Goal: Task Accomplishment & Management: Complete application form

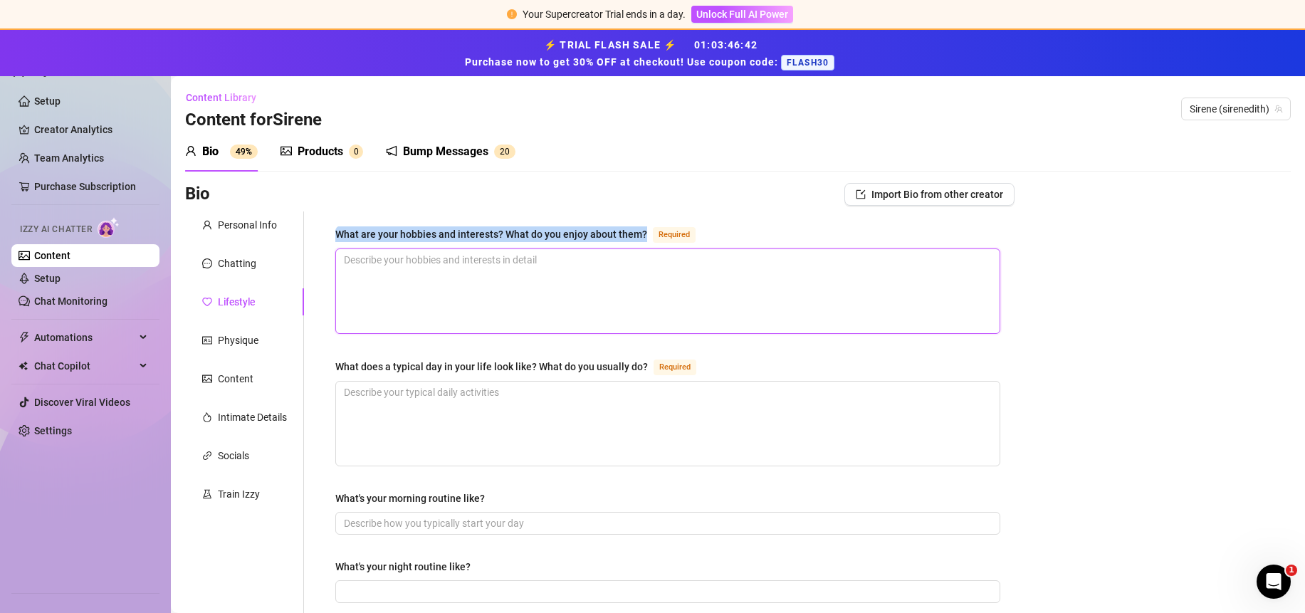
click at [489, 289] on textarea "What are your hobbies and interests? What do you enjoy about them? Required" at bounding box center [667, 291] width 663 height 84
click at [450, 305] on textarea "What are your hobbies and interests? What do you enjoy about them? Required" at bounding box center [667, 291] width 663 height 84
type textarea "I"
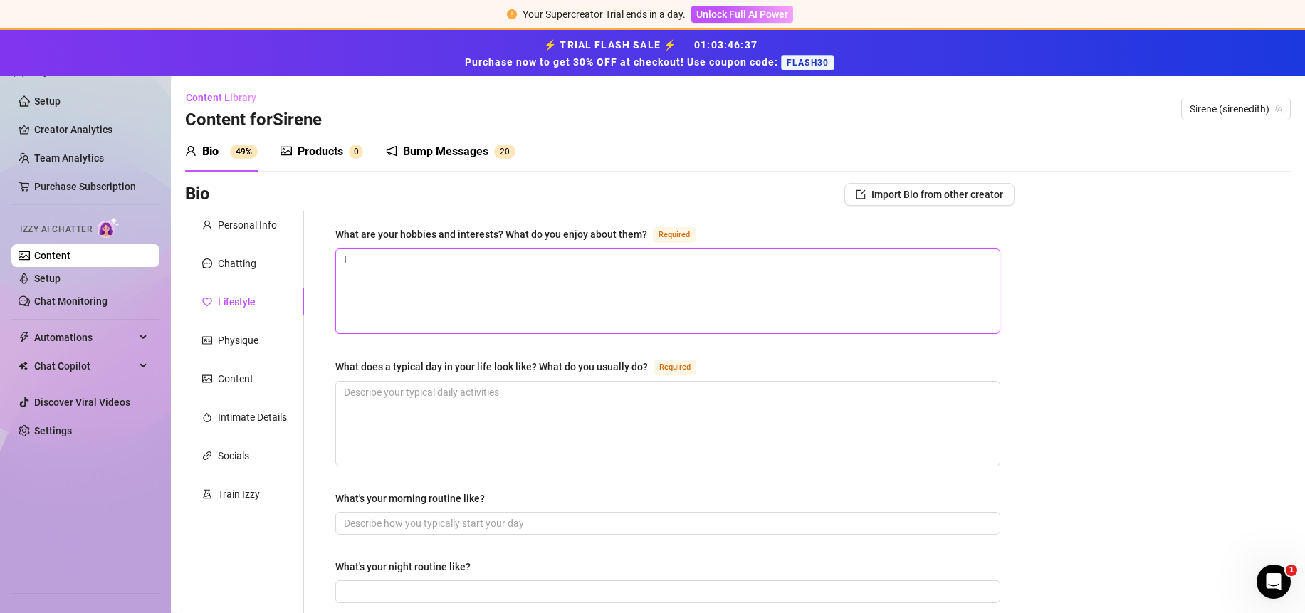
type textarea "I"
type textarea "I h"
type textarea "I ha"
type textarea "I hav"
type textarea "I have"
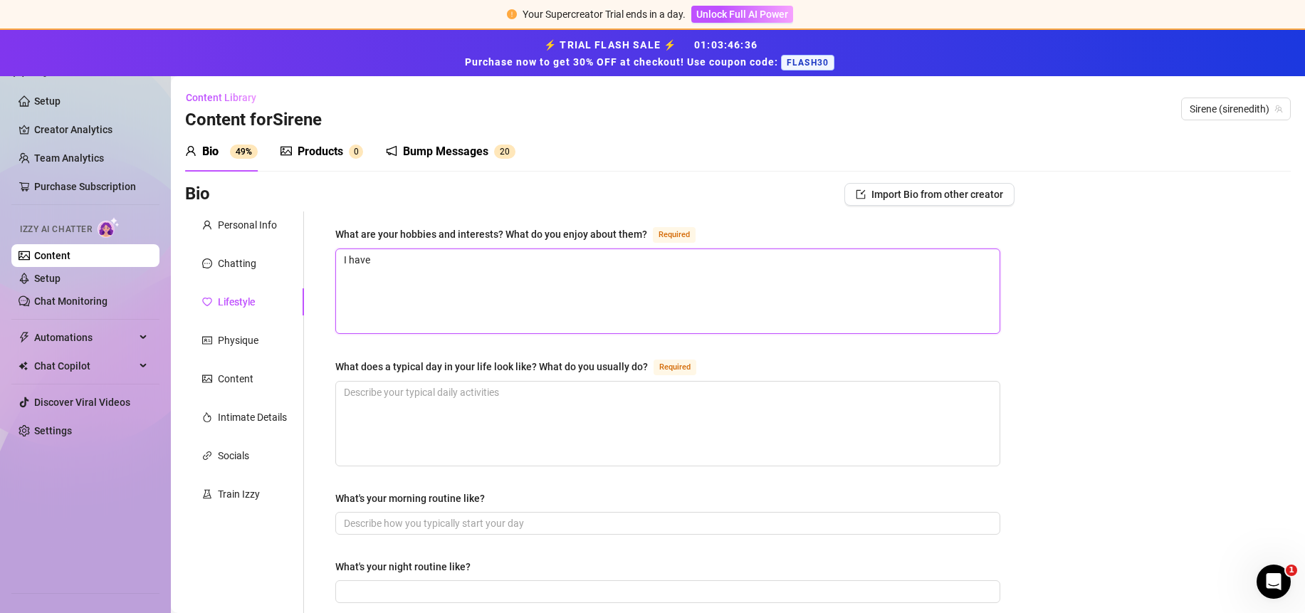
type textarea "I have"
type textarea "I have r"
type textarea "I have re"
type textarea "I have r"
type textarea "I have"
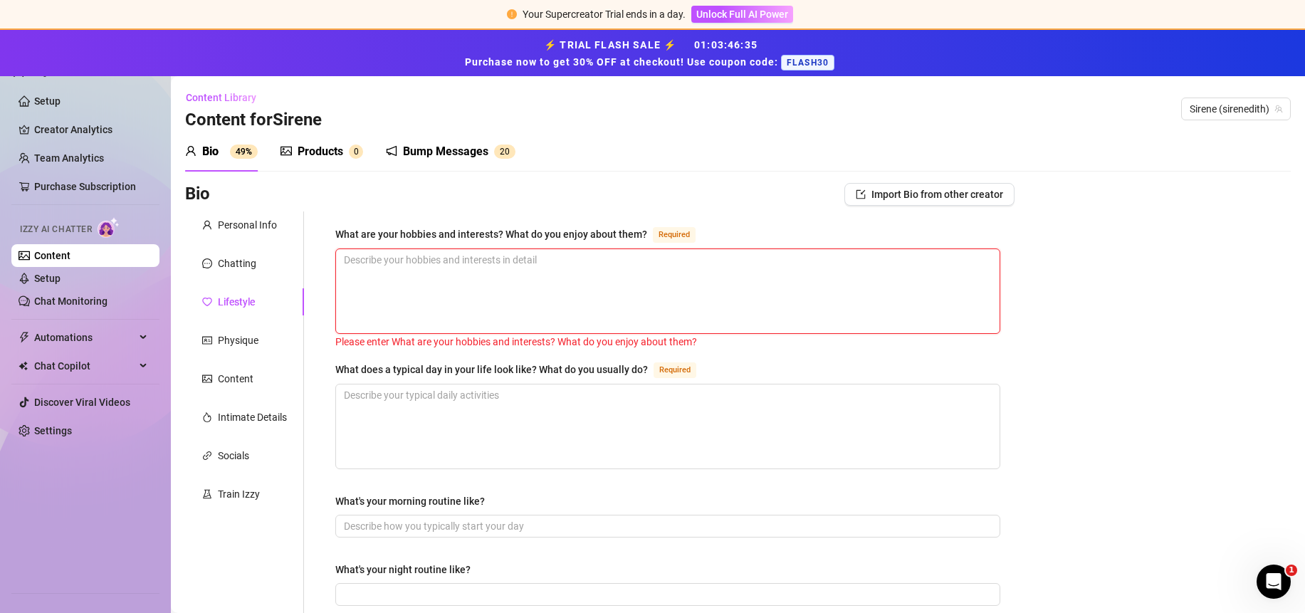
type textarea "I"
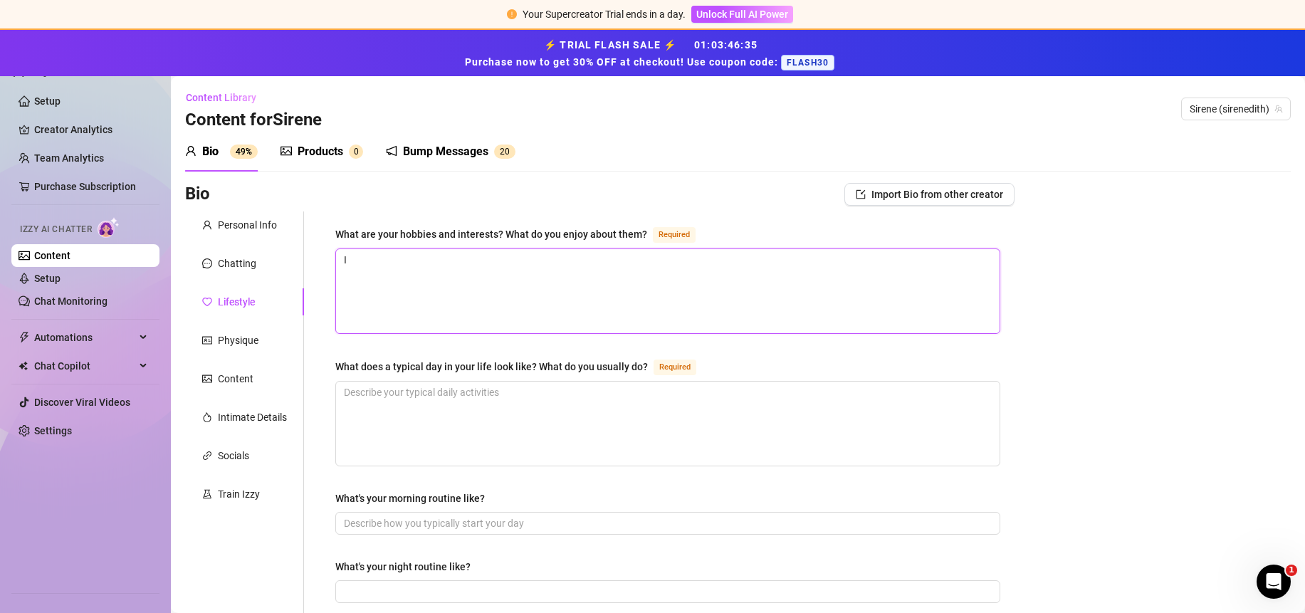
type textarea "I"
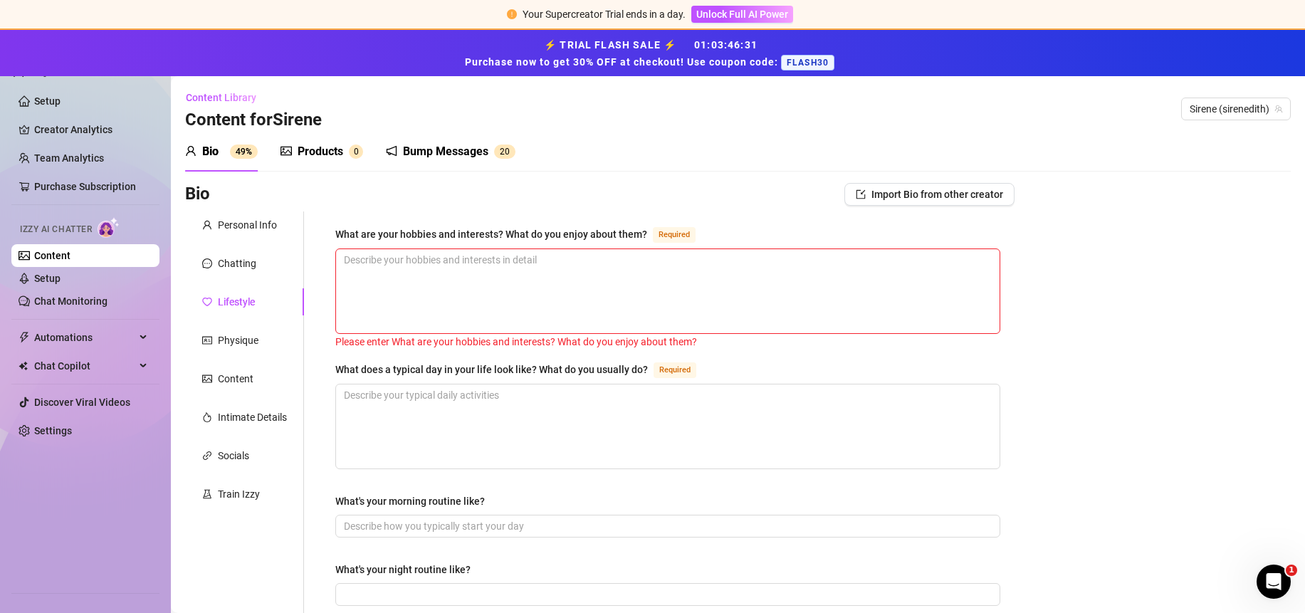
click at [338, 234] on div "What are your hobbies and interests? What do you enjoy about them?" at bounding box center [491, 234] width 312 height 16
click at [338, 249] on textarea "What are your hobbies and interests? What do you enjoy about them? Required" at bounding box center [667, 291] width 663 height 84
drag, startPoint x: 335, startPoint y: 236, endPoint x: 642, endPoint y: 236, distance: 306.8
click at [642, 236] on div "What are your hobbies and interests? What do you enjoy about them?" at bounding box center [491, 234] width 312 height 16
copy div "What are your hobbies and interests? What do you enjoy about them?"
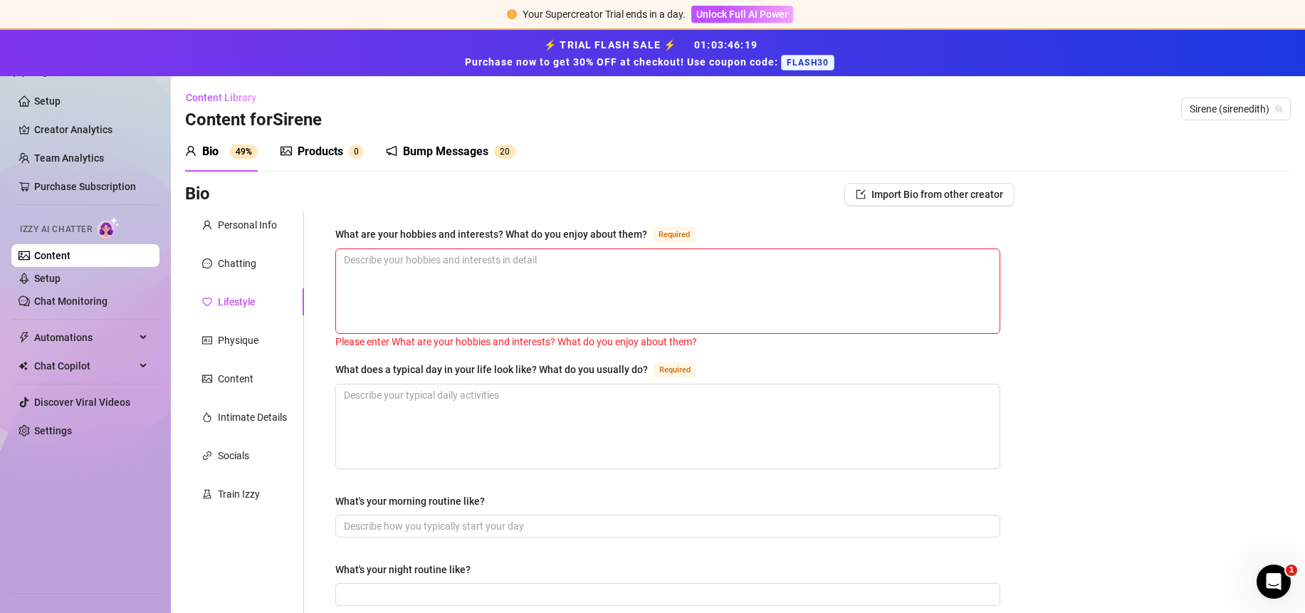
drag, startPoint x: 647, startPoint y: 234, endPoint x: 334, endPoint y: 227, distance: 313.3
copy div "What are your hobbies and interests? What do you enjoy about them?"
click at [454, 275] on textarea "What are your hobbies and interests? What do you enjoy about them? Required" at bounding box center [667, 291] width 663 height 84
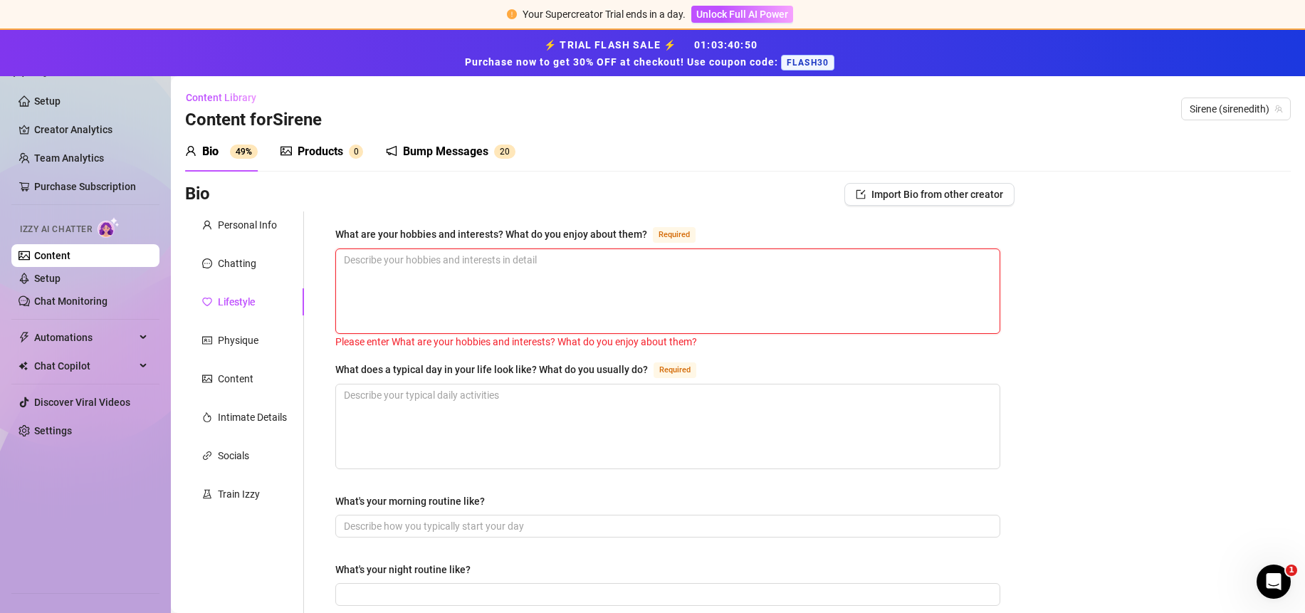
paste textarea "My hobbies and interests are a mix of adventure, relaxation, creativity and a l…"
type textarea "My hobbies and interests are a mix of adventure, relaxation, creativity and a l…"
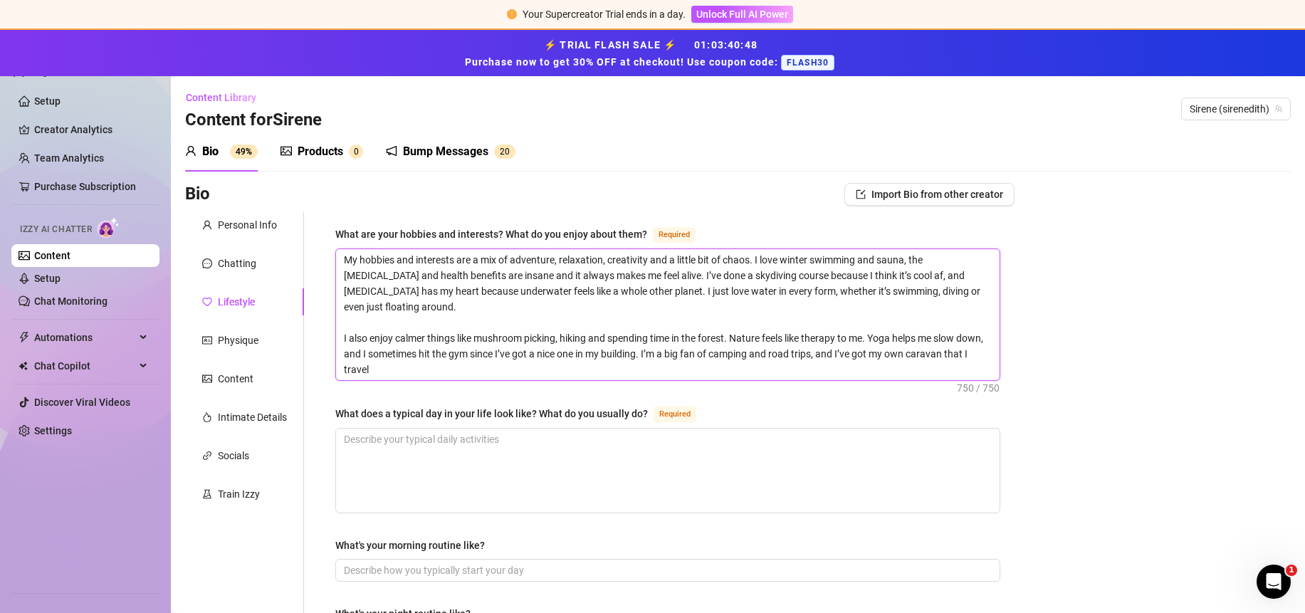
type textarea "My hobbies and interests are a mix of adventure, relaxation, creativity and a l…"
drag, startPoint x: 339, startPoint y: 416, endPoint x: 646, endPoint y: 414, distance: 306.8
click at [646, 414] on div "What does a typical day in your life look like? What do you usually do? Required" at bounding box center [518, 413] width 367 height 17
copy div "What does a typical day in your life look like? What do you usually do?"
click at [622, 457] on textarea "What does a typical day in your life look like? What do you usually do? Required" at bounding box center [667, 471] width 663 height 84
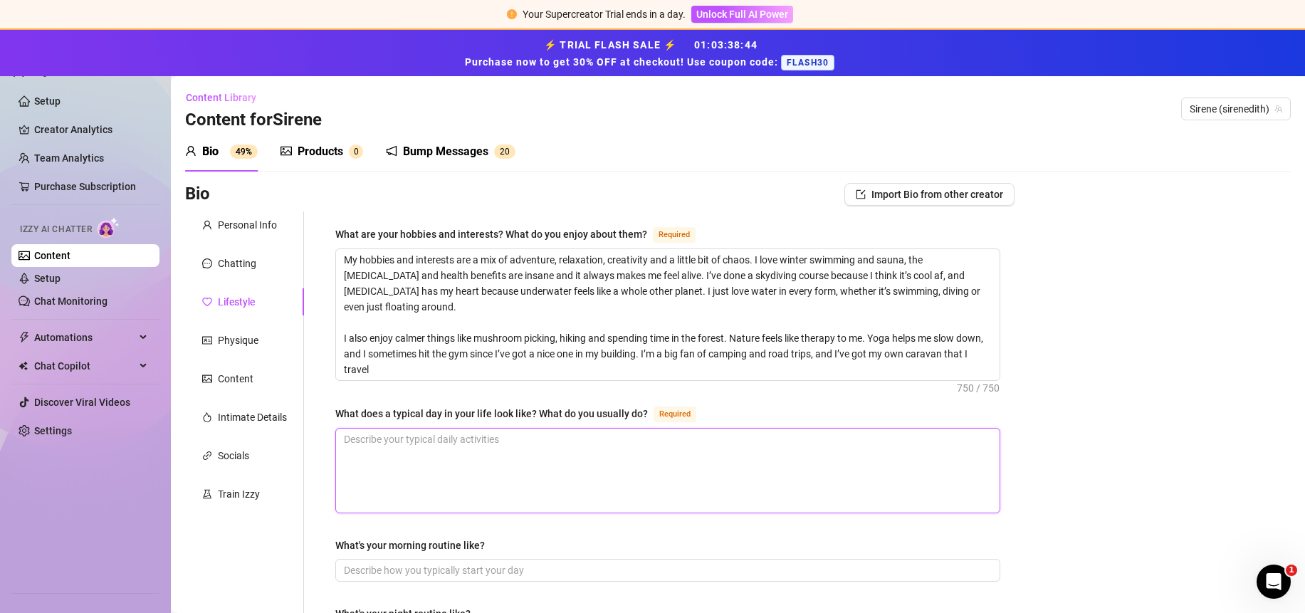
paste textarea "A typical day for me starts pretty simply. I wake up and usually head outside, …"
type textarea "A typical day for me starts pretty simply. I wake up and usually head outside, …"
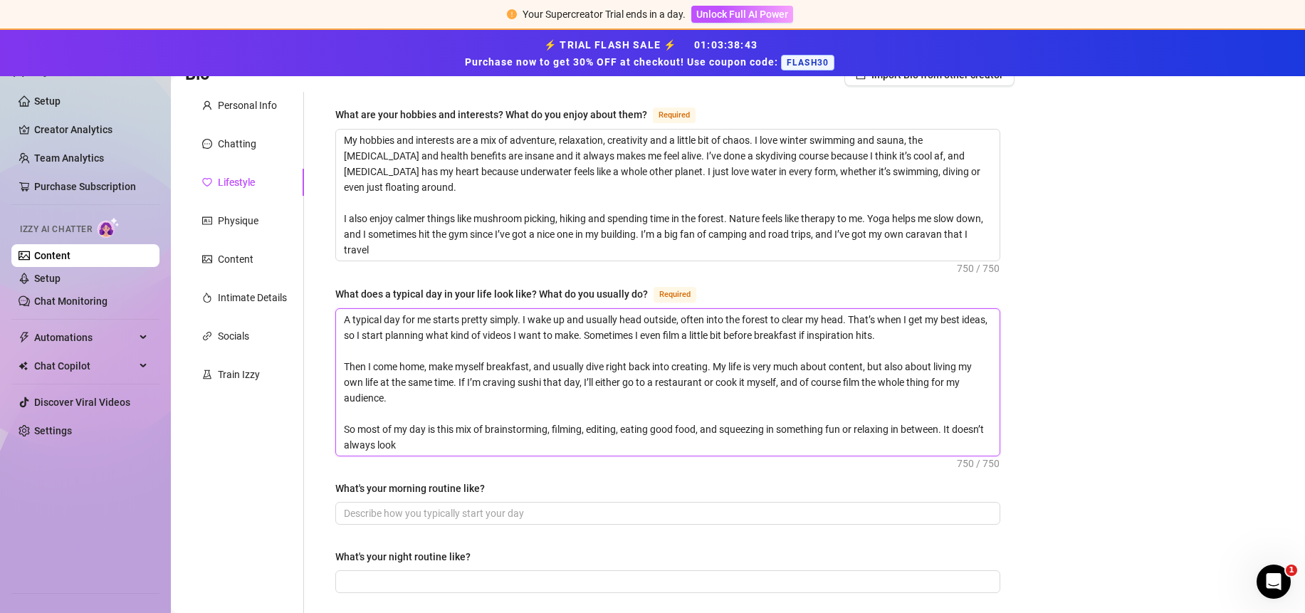
scroll to position [251, 0]
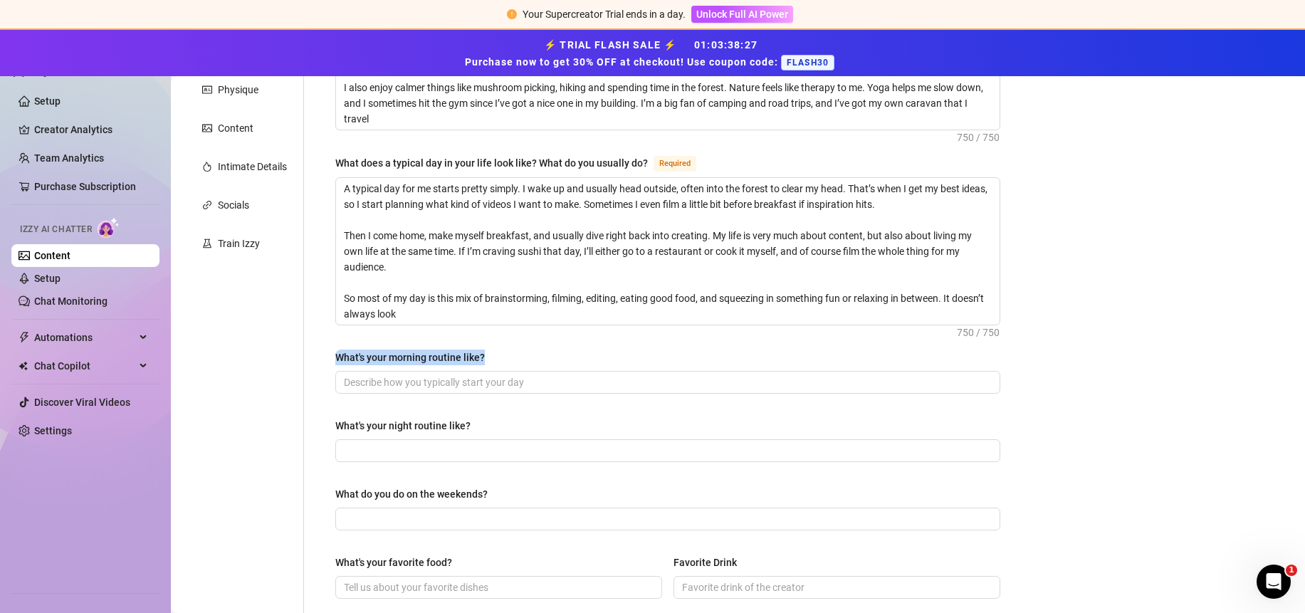
drag, startPoint x: 334, startPoint y: 354, endPoint x: 504, endPoint y: 352, distance: 170.2
click at [504, 352] on div "What are your hobbies and interests? What do you enjoy about them? Required My …" at bounding box center [667, 495] width 693 height 1069
copy div "What's your morning routine like?"
click at [551, 290] on textarea "A typical day for me starts pretty simply. I wake up and usually head outside, …" at bounding box center [667, 251] width 663 height 147
paste textarea "is a mix of creating and just living life. I spend a lot of time thinking about…"
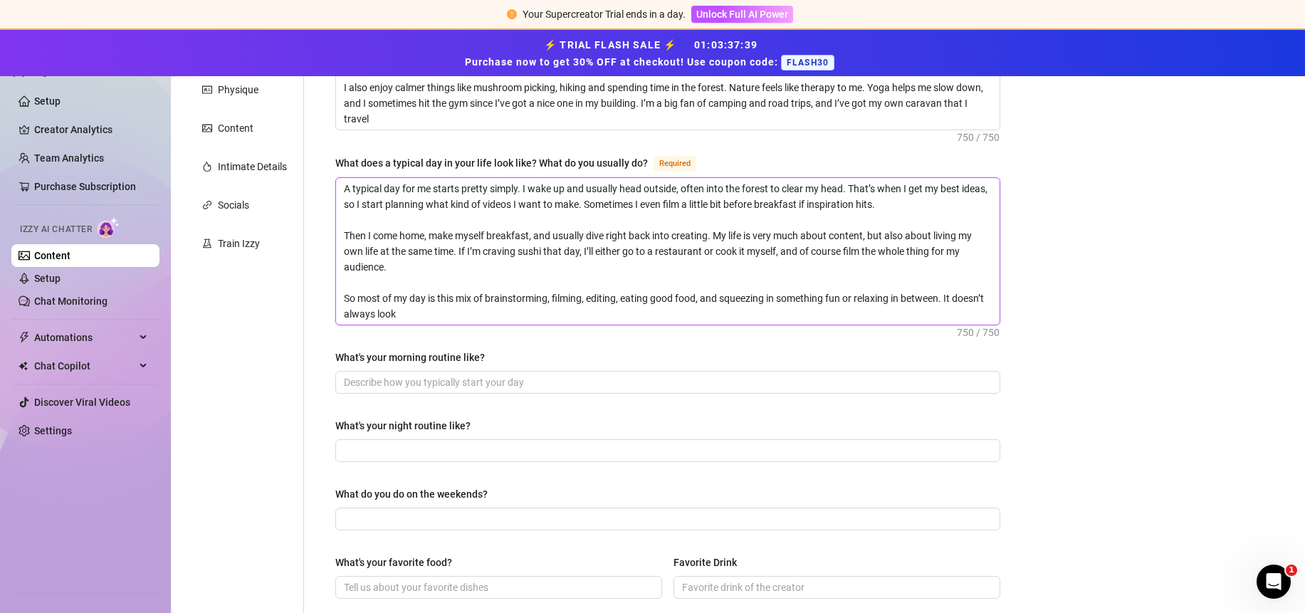
type textarea "A typical day for me is a mix of creating and just living life. I spend a lot o…"
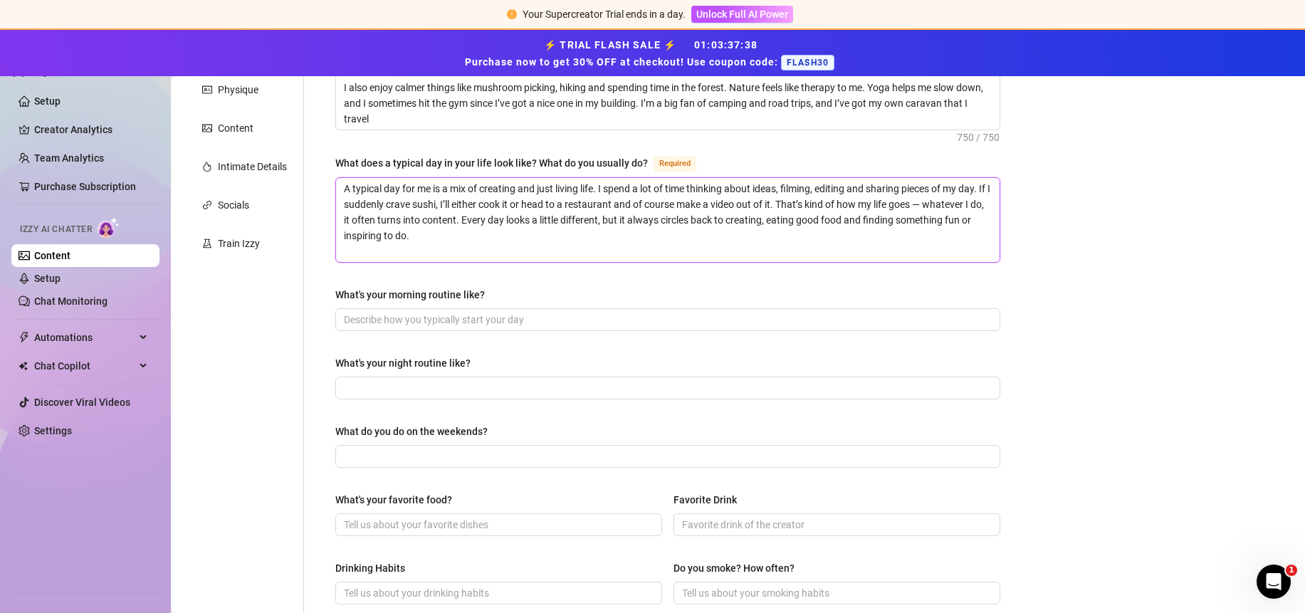
type textarea "A typical day for me is a mix of creating and just living life. I spend a lot o…"
click at [444, 313] on input "What's your morning routine like?" at bounding box center [666, 320] width 645 height 16
paste input "My morning routine is pretty simple. I wake up, head outside to the forest to c…"
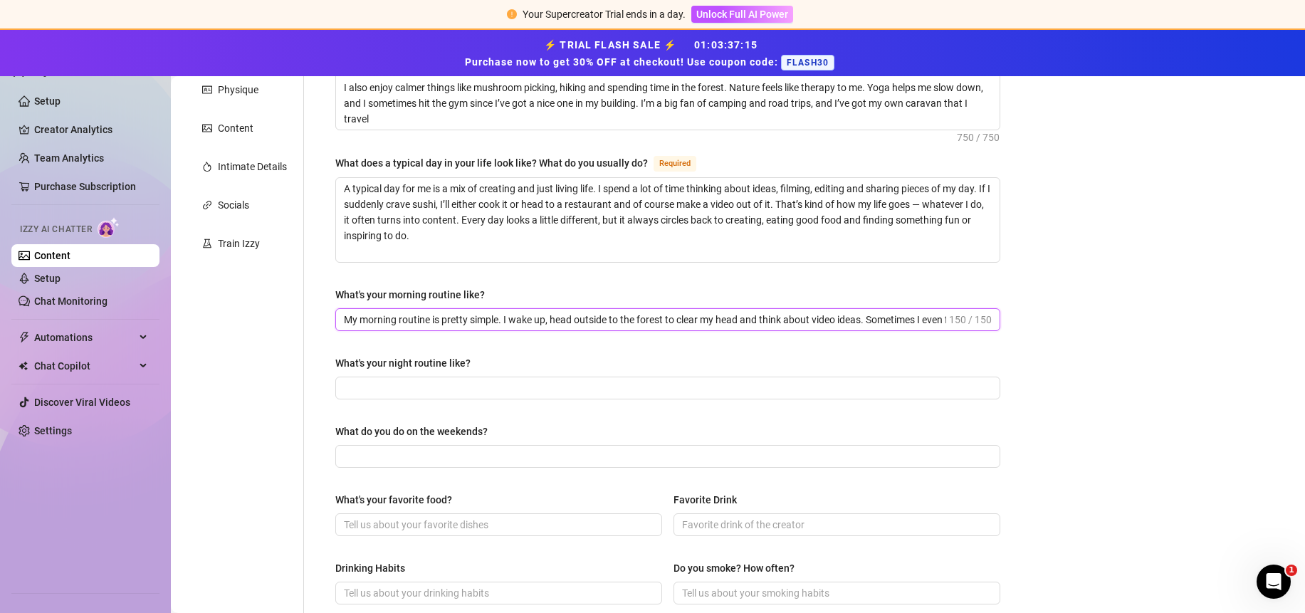
scroll to position [0, 54]
type input "My morning routine is pretty simple. I wake up, head outside to the forest to c…"
click at [444, 384] on input "What's your night routine like?" at bounding box center [666, 388] width 645 height 16
drag, startPoint x: 498, startPoint y: 361, endPoint x: 334, endPoint y: 361, distance: 164.4
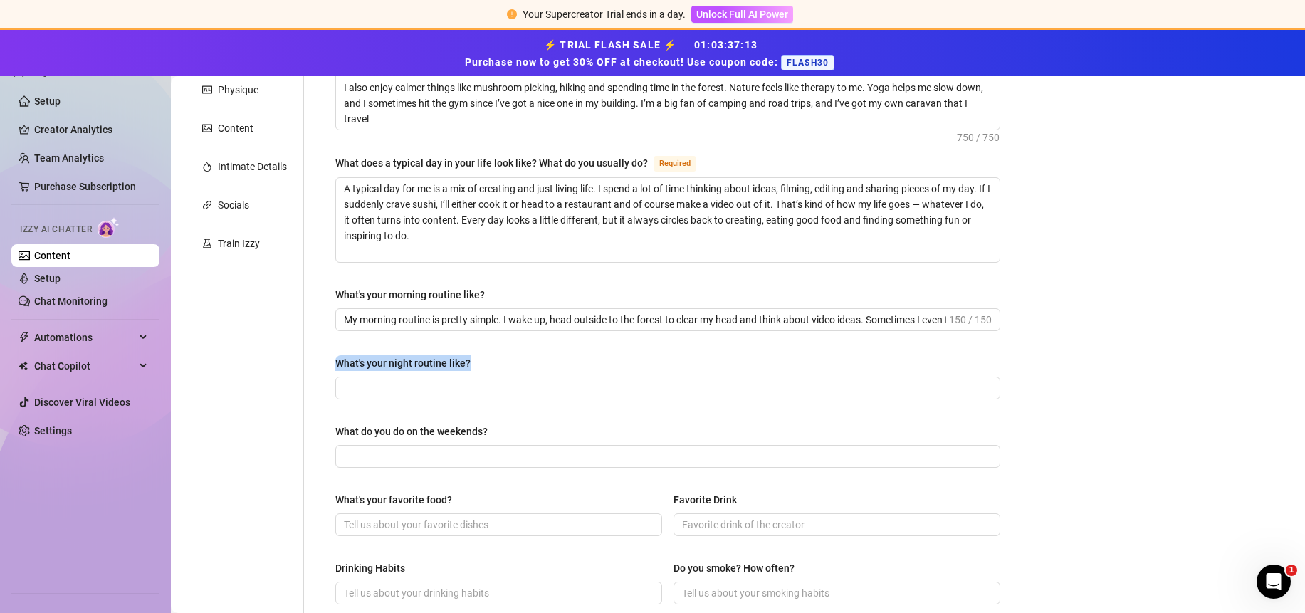
click at [332, 359] on div "What are your hobbies and interests? What do you enjoy about them? Required My …" at bounding box center [667, 464] width 693 height 1007
copy div "What's your night routine like?"
click at [446, 390] on input "What's your night routine like?" at bounding box center [666, 388] width 645 height 16
paste input "My night routine is usually me sitting at my laptop chatting until I get sleepy…"
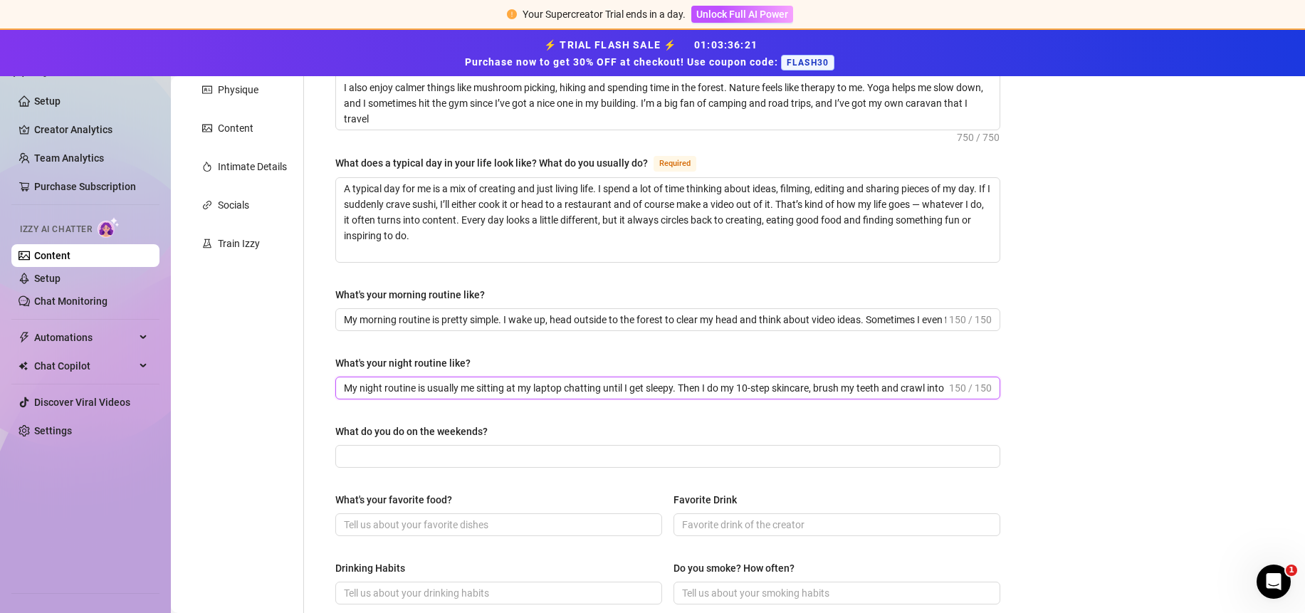
scroll to position [0, 51]
type input "My night routine is usually me sitting at my laptop chatting until I get sleepy…"
click at [441, 463] on input "What do you do on the weekends?" at bounding box center [666, 456] width 645 height 16
drag, startPoint x: 506, startPoint y: 432, endPoint x: 333, endPoint y: 427, distance: 173.1
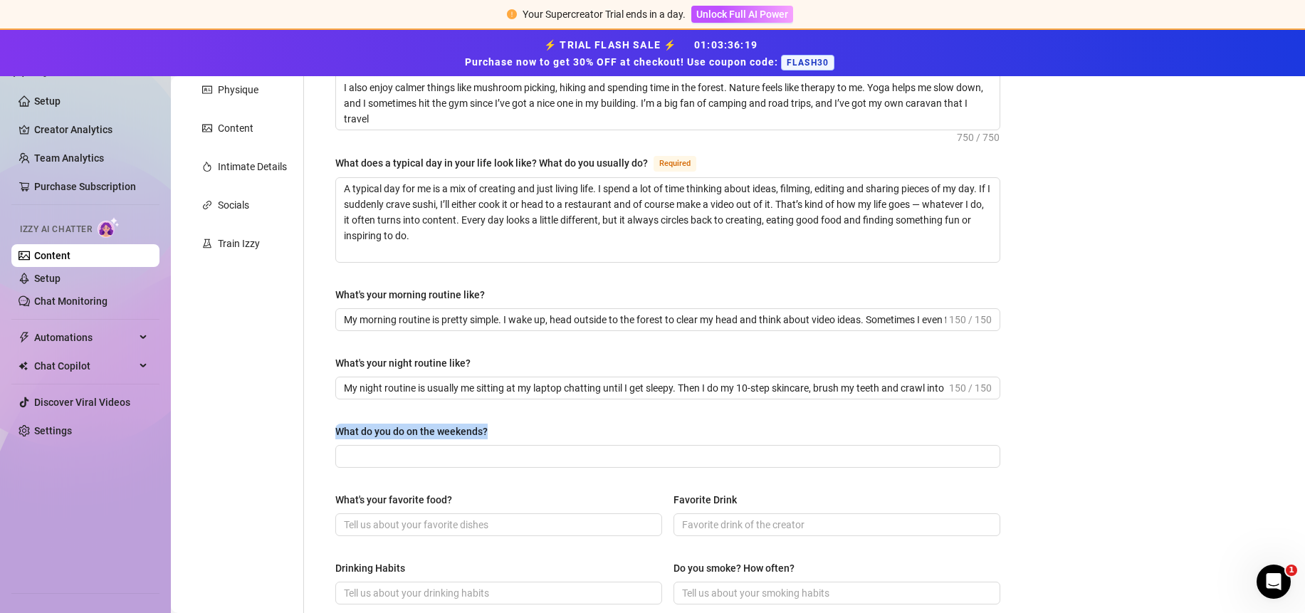
click at [333, 427] on div "What are your hobbies and interests? What do you enjoy about them? Required My …" at bounding box center [667, 464] width 693 height 1007
copy div "What do you do on the weekends?"
click at [447, 445] on span at bounding box center [667, 456] width 665 height 23
click at [448, 456] on input "What do you do on the weekends?" at bounding box center [666, 456] width 645 height 16
paste input "Since I’m an entrepreneur and content creator, all my days are kind of the same…"
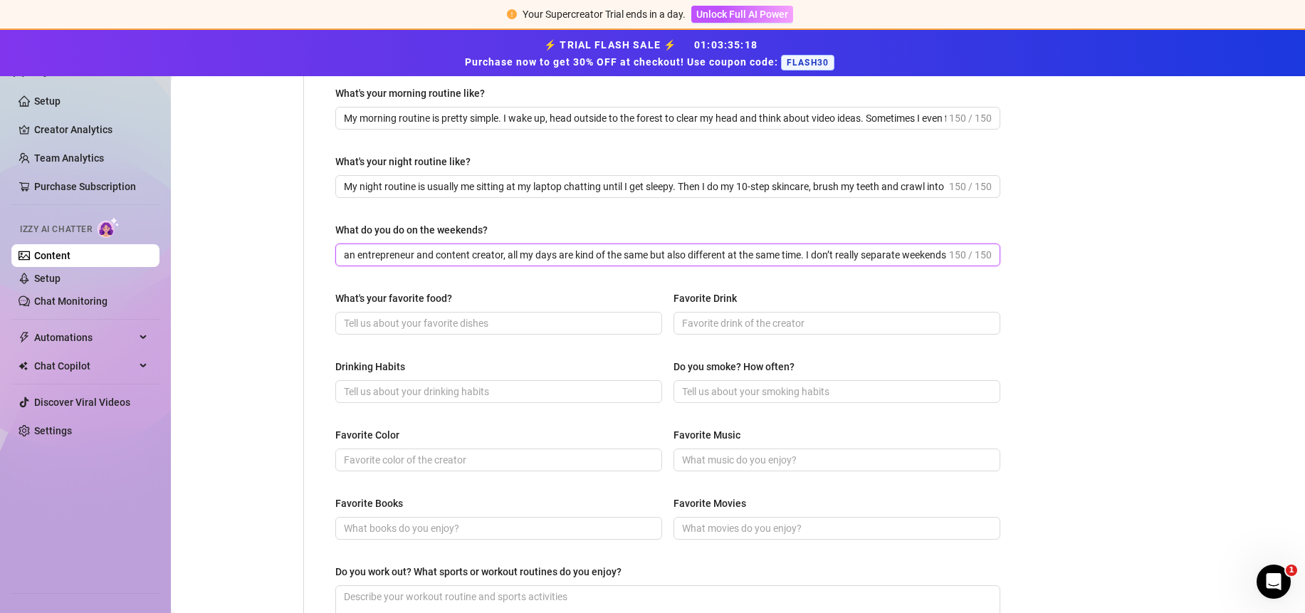
scroll to position [438, 0]
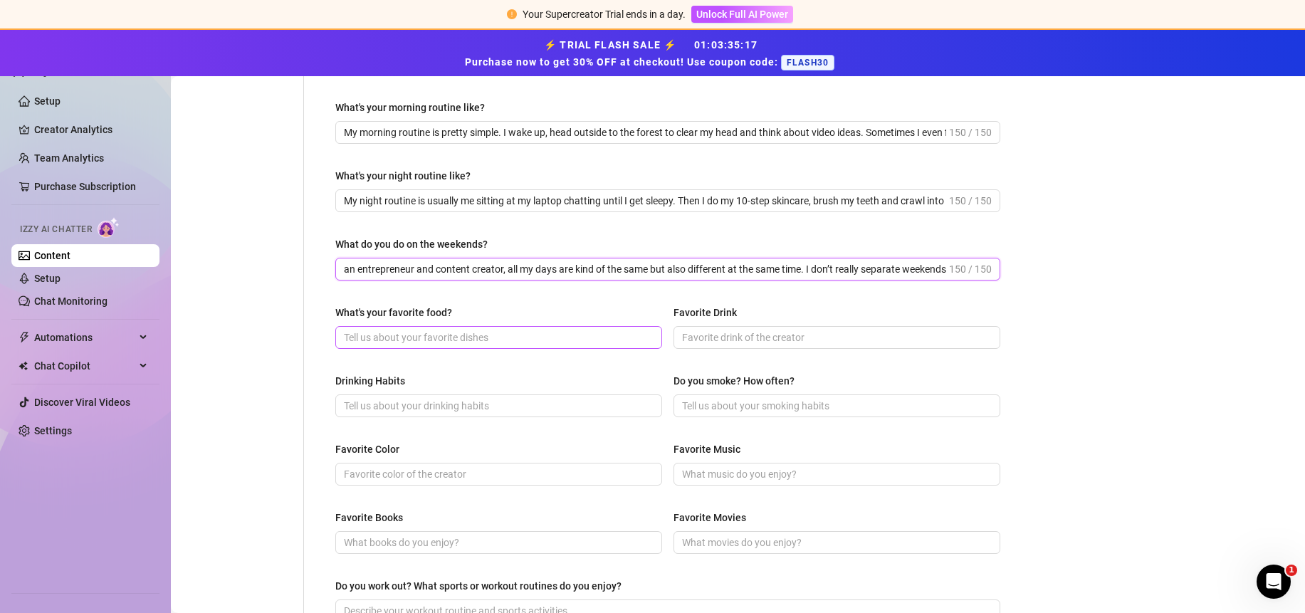
type input "Since I’m an entrepreneur and content creator, all my days are kind of the same…"
click at [476, 341] on input "What's your favorite food?" at bounding box center [497, 338] width 307 height 16
drag, startPoint x: 336, startPoint y: 310, endPoint x: 466, endPoint y: 310, distance: 129.6
click at [466, 310] on div "What are your hobbies and interests? What do you enjoy about them? Required My …" at bounding box center [667, 277] width 693 height 1007
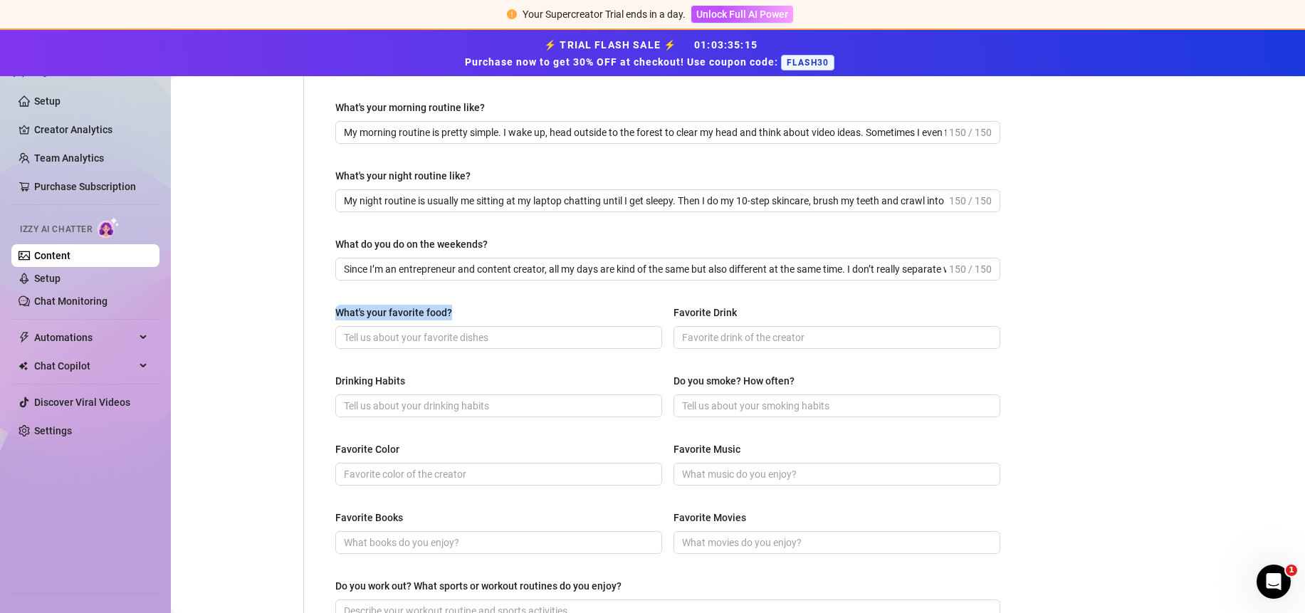
copy div "What's your favorite food?"
click at [416, 335] on input "What's your favorite food?" at bounding box center [497, 338] width 307 height 16
click at [391, 340] on input "What's your favorite food?" at bounding box center [497, 338] width 307 height 16
paste input "I honestly love all kinds of food, but [PERSON_NAME] has a special place in my …"
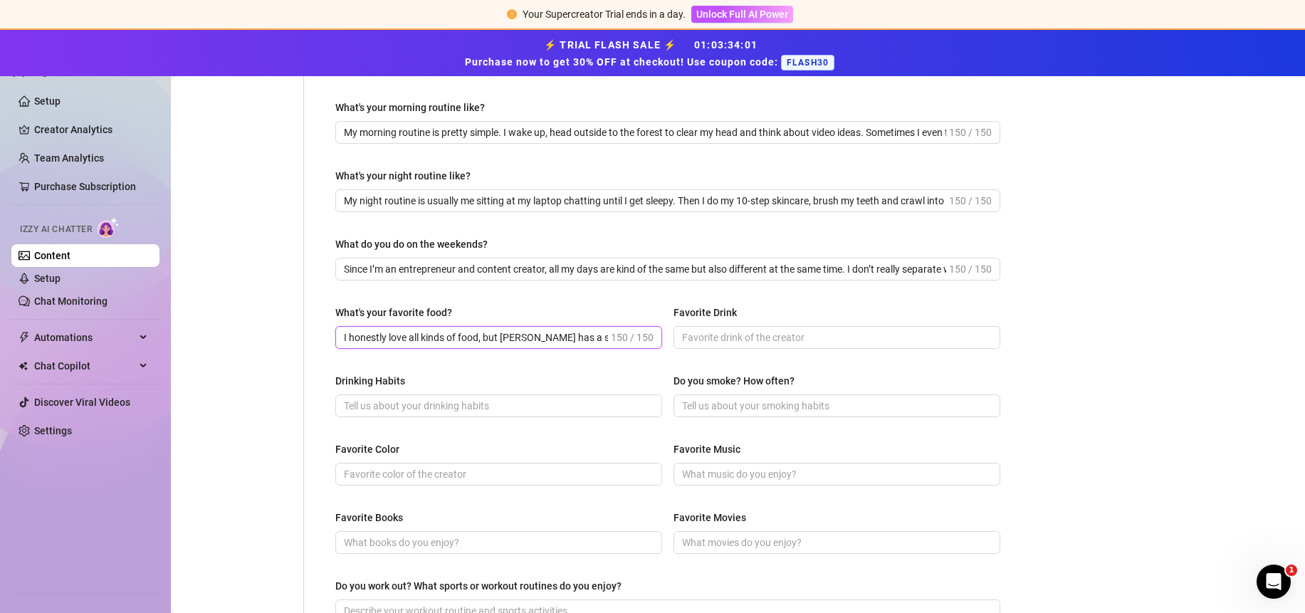
scroll to position [0, 379]
type input "I honestly love all kinds of food, but [PERSON_NAME] has a special place in my …"
click at [746, 341] on input "Favorite Drink" at bounding box center [835, 338] width 307 height 16
drag, startPoint x: 737, startPoint y: 314, endPoint x: 663, endPoint y: 313, distance: 73.3
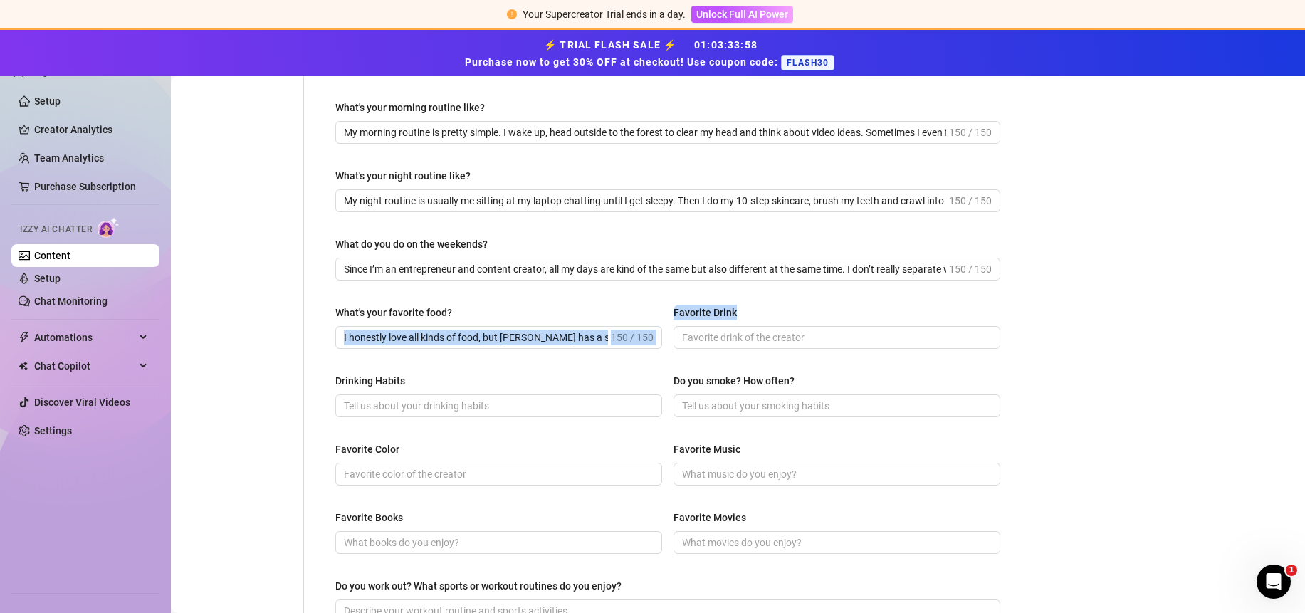
click at [663, 313] on div "What's your favorite food? I honestly love all kinds of food, but sushi has a s…" at bounding box center [667, 333] width 665 height 57
click at [751, 317] on div "Favorite Drink" at bounding box center [836, 315] width 327 height 21
drag, startPoint x: 733, startPoint y: 310, endPoint x: 670, endPoint y: 314, distance: 62.7
click at [673, 314] on div "Favorite Drink" at bounding box center [836, 315] width 327 height 21
copy div "Favorite Drink"
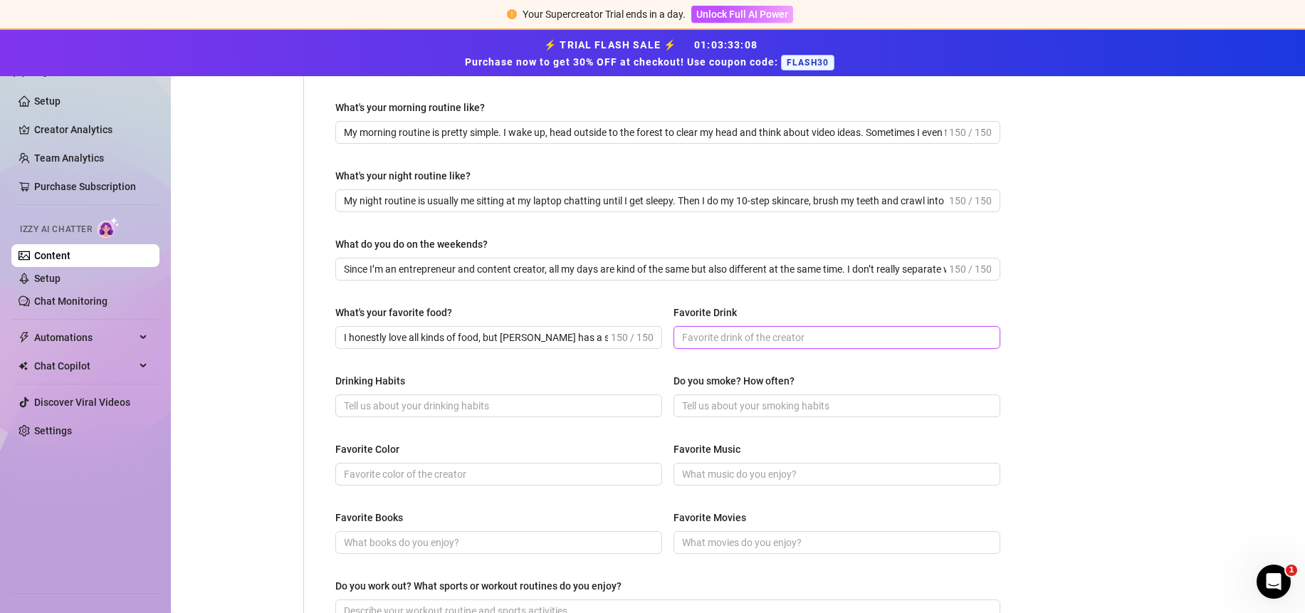
click at [727, 337] on input "Favorite Drink" at bounding box center [835, 338] width 307 height 16
paste input "My favorite drinks are a mix of healthy and fun. I love kombucha, electrolyte d…"
type input "My favorite drinks are a mix of healthy and fun. I love kombucha, electrolyte d…"
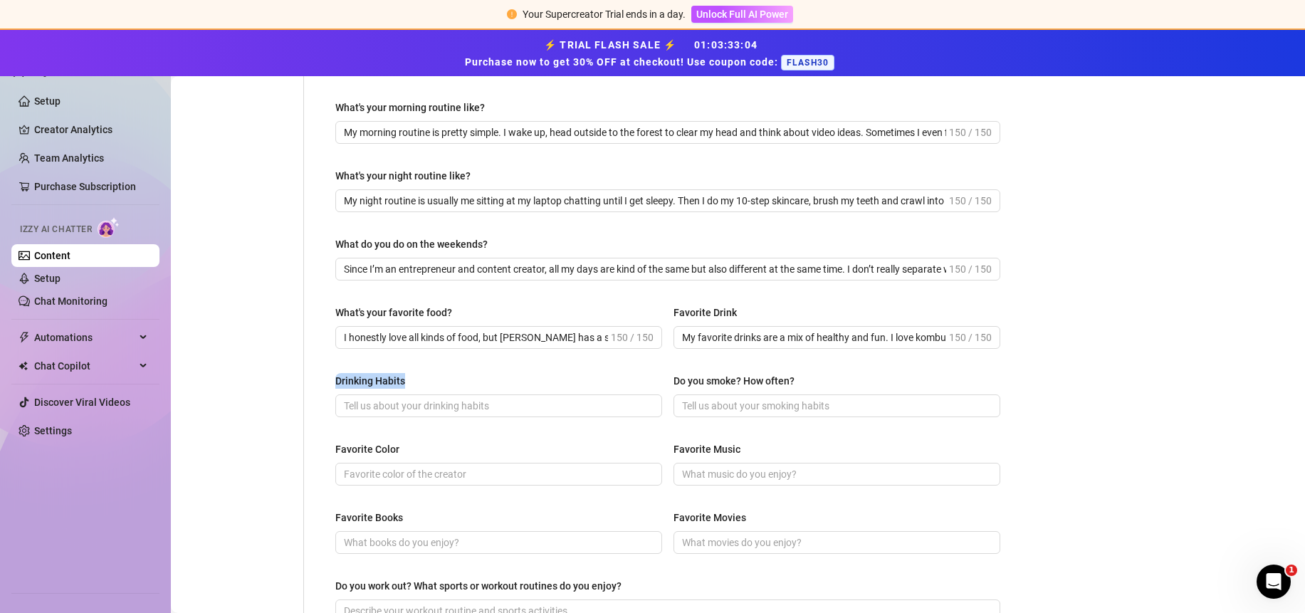
drag, startPoint x: 433, startPoint y: 375, endPoint x: 337, endPoint y: 378, distance: 96.1
click at [337, 378] on div "Drinking Habits" at bounding box center [498, 383] width 327 height 21
copy div "Drinking Habits"
click at [436, 407] on input "Drinking Habits" at bounding box center [497, 406] width 307 height 16
paste input "I’d say I’m sober curious these days. I used to be a real party girlie, but now…"
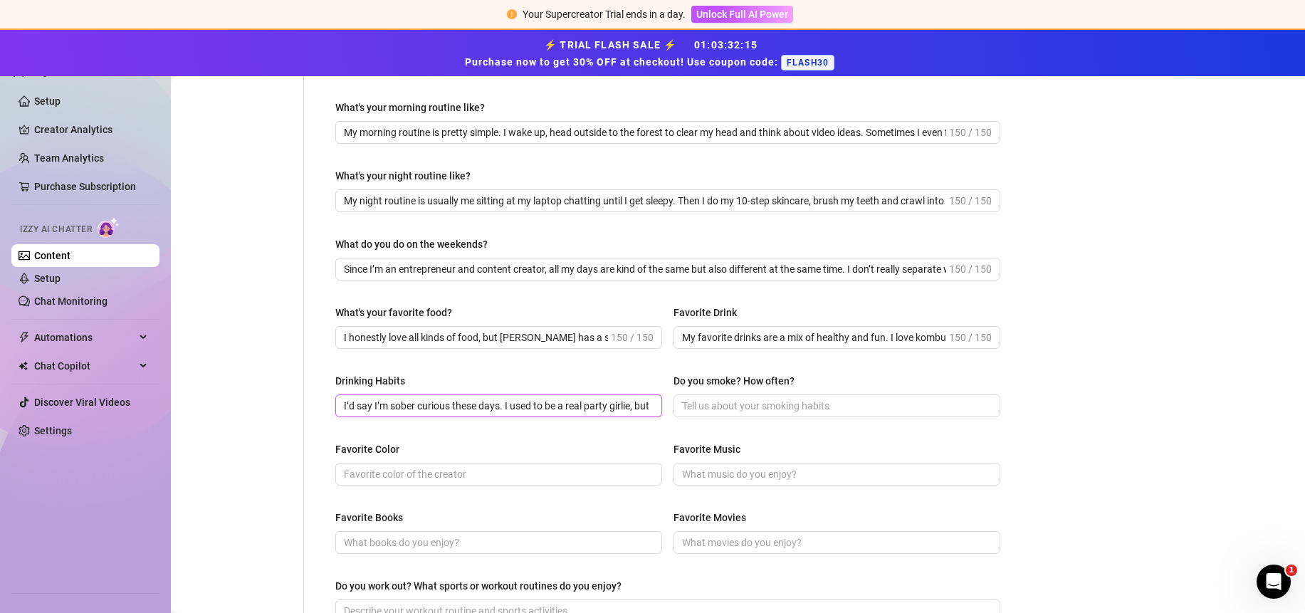
scroll to position [0, 226]
type input "I’d say I’m sober curious these days. I used to be a real party girlie, but now…"
click at [773, 409] on input "Do you smoke? How often?" at bounding box center [835, 406] width 307 height 16
drag, startPoint x: 809, startPoint y: 375, endPoint x: 670, endPoint y: 381, distance: 138.9
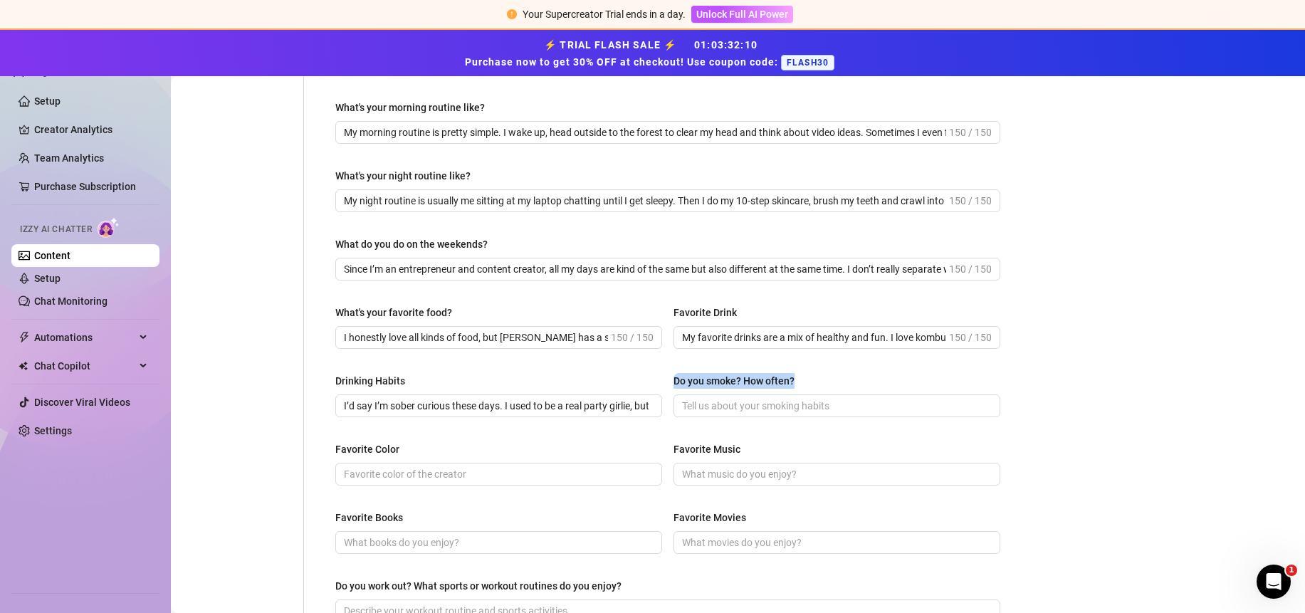
click at [673, 381] on div "Do you smoke? How often?" at bounding box center [836, 383] width 327 height 21
copy div "Do you smoke? How often?"
click at [764, 415] on span at bounding box center [836, 405] width 327 height 23
click at [757, 404] on input "Do you smoke? How often?" at bounding box center [835, 406] width 307 height 16
paste input "I actually love cigarettes but since they kill you I can’t really smoke them xD…"
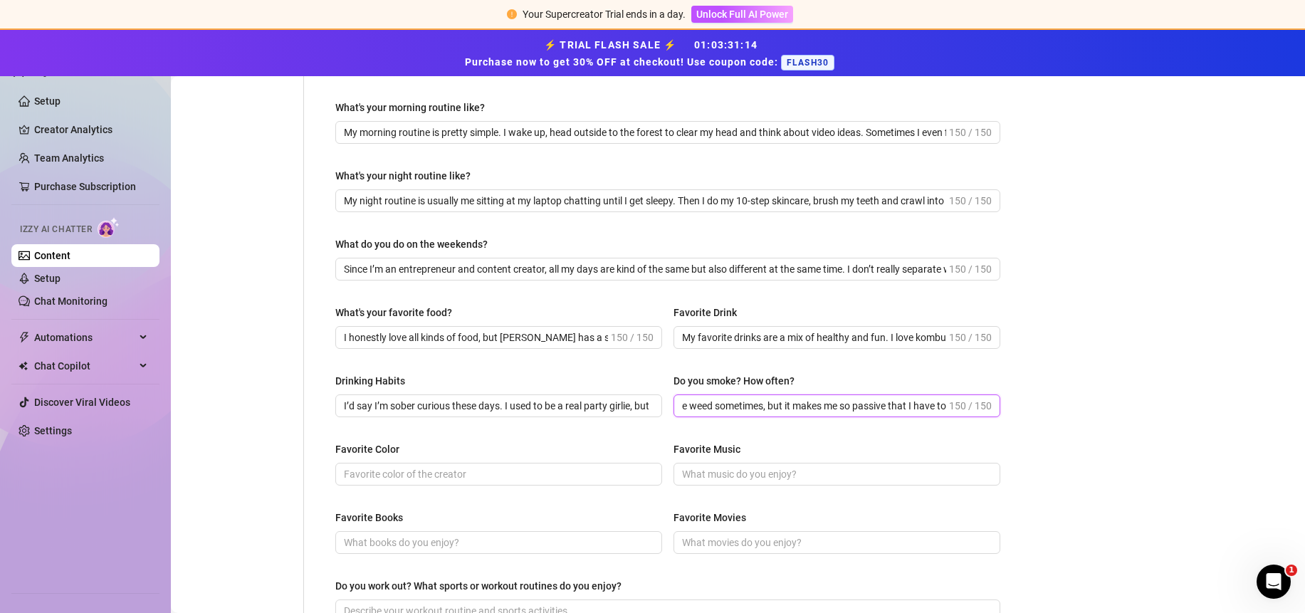
scroll to position [0, 390]
drag, startPoint x: 750, startPoint y: 406, endPoint x: 1100, endPoint y: 396, distance: 349.7
click at [1100, 396] on div "Bio Import Bio from other creator Personal Info Chatting Lifestyle Physique Con…" at bounding box center [738, 303] width 1106 height 1117
click at [878, 384] on div "Do you smoke? How often?" at bounding box center [836, 383] width 327 height 21
drag, startPoint x: 888, startPoint y: 406, endPoint x: 977, endPoint y: 402, distance: 89.1
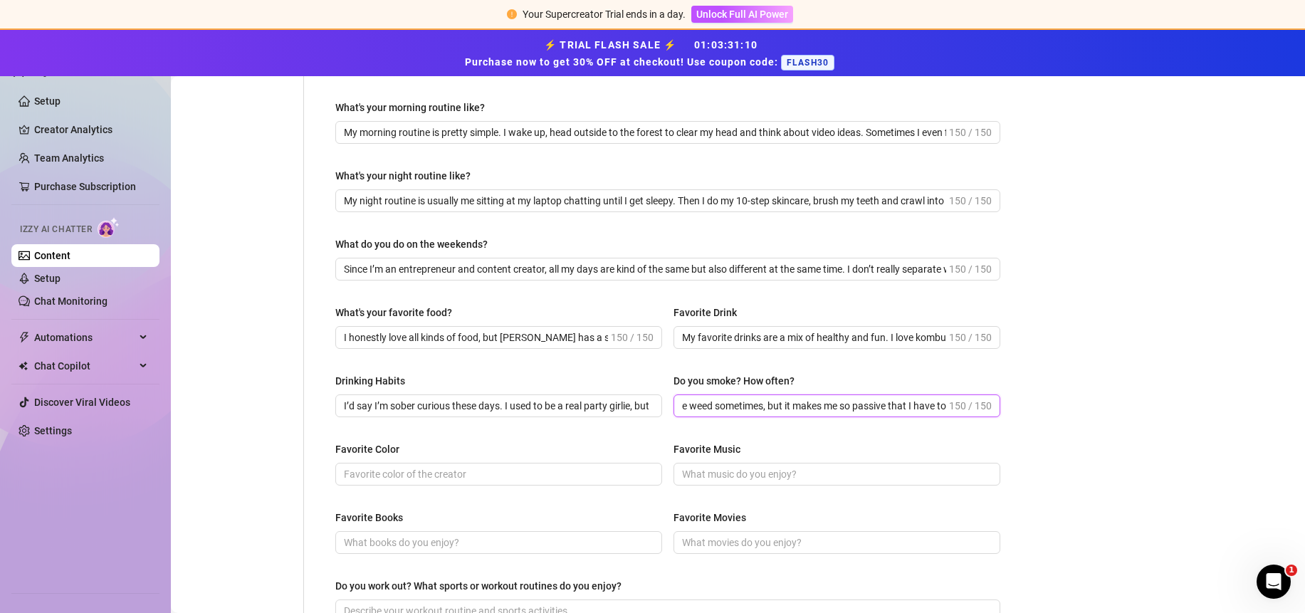
click at [977, 403] on span "I actually love cigarettes but since they kill you I can’t really smoke them xD…" at bounding box center [836, 405] width 327 height 23
click at [864, 400] on input "I actually love cigarettes but since they kill you I can’t really smoke them xD…" at bounding box center [814, 406] width 264 height 16
drag, startPoint x: 750, startPoint y: 407, endPoint x: 1056, endPoint y: 406, distance: 306.8
click at [1056, 406] on div "Bio Import Bio from other creator Personal Info Chatting Lifestyle Physique Con…" at bounding box center [738, 303] width 1106 height 1117
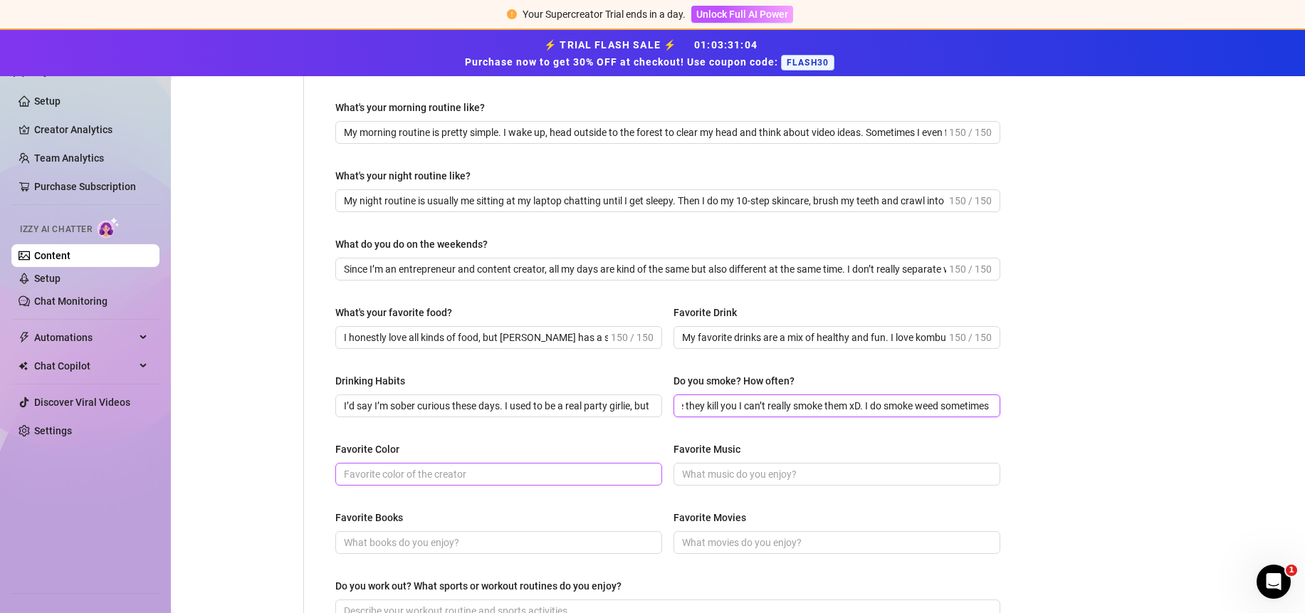
type input "I actually love cigarettes but since they kill you I can’t really smoke them xD…"
click at [471, 476] on input "Favorite Color" at bounding box center [497, 474] width 307 height 16
type input "pink OBVI"
click at [736, 476] on input "Favorite Music" at bounding box center [835, 474] width 307 height 16
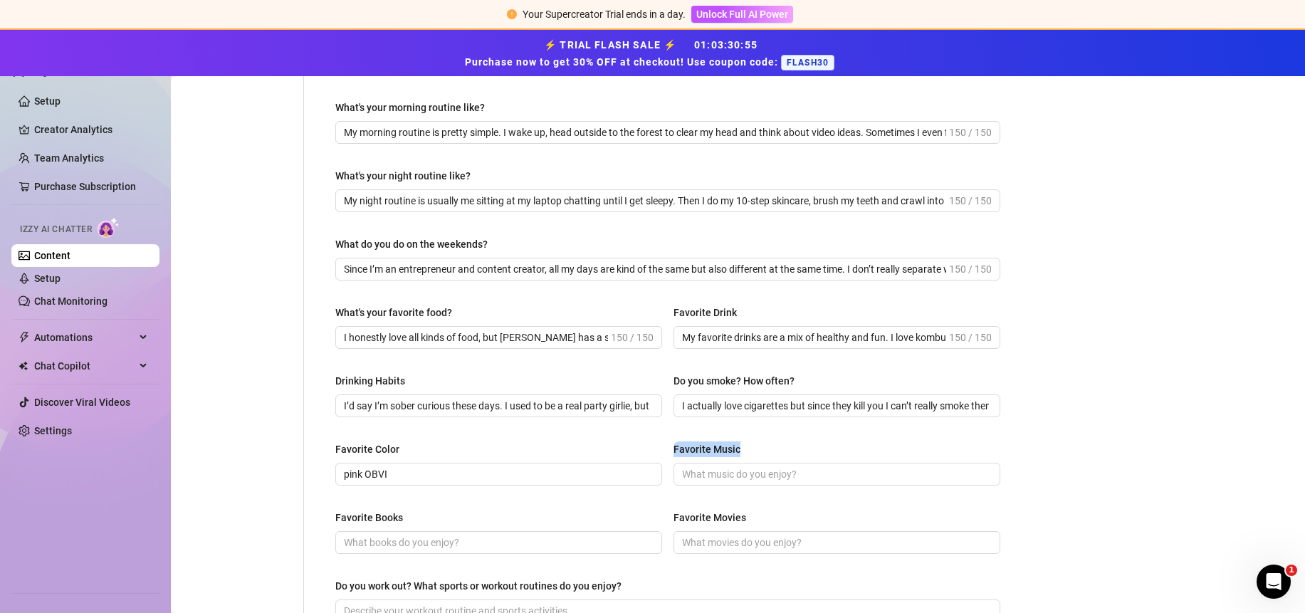
drag, startPoint x: 751, startPoint y: 448, endPoint x: 670, endPoint y: 451, distance: 81.2
click at [673, 451] on div "Favorite Music" at bounding box center [836, 451] width 327 height 21
click at [712, 474] on input "Favorite Music" at bounding box center [835, 474] width 307 height 16
paste input "I never know how to answer this because it totally depends on my mood. I like m…"
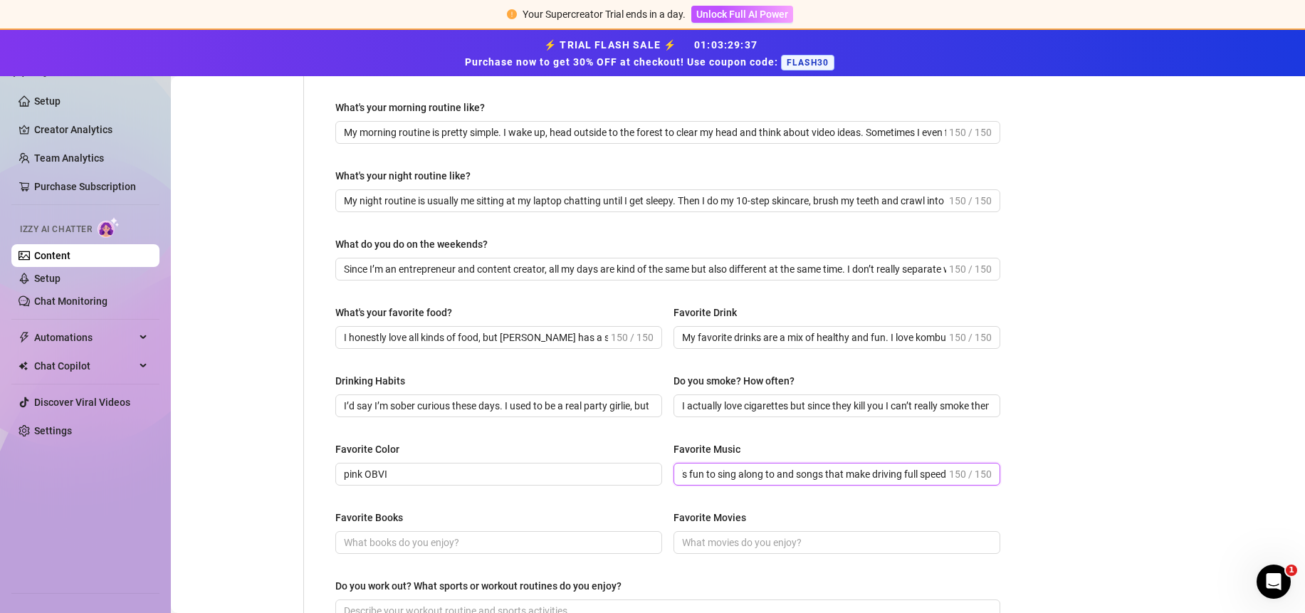
drag, startPoint x: 707, startPoint y: 475, endPoint x: 985, endPoint y: 473, distance: 278.4
click at [985, 473] on span "I never know how to answer this because it totally depends on my mood. I like m…" at bounding box center [836, 474] width 327 height 23
type input "I never know how to answer this because it totally depends on my mood. I like m…"
click at [1041, 489] on div "Bio Import Bio from other creator Personal Info Chatting Lifestyle Physique Con…" at bounding box center [738, 303] width 1106 height 1117
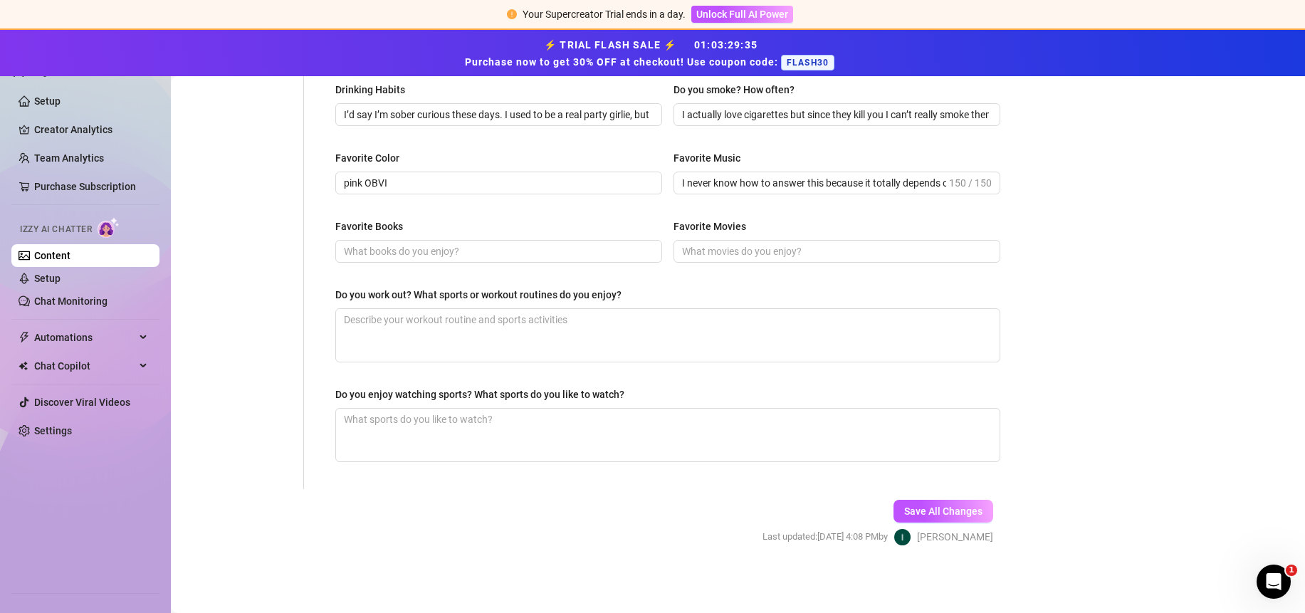
scroll to position [679, 0]
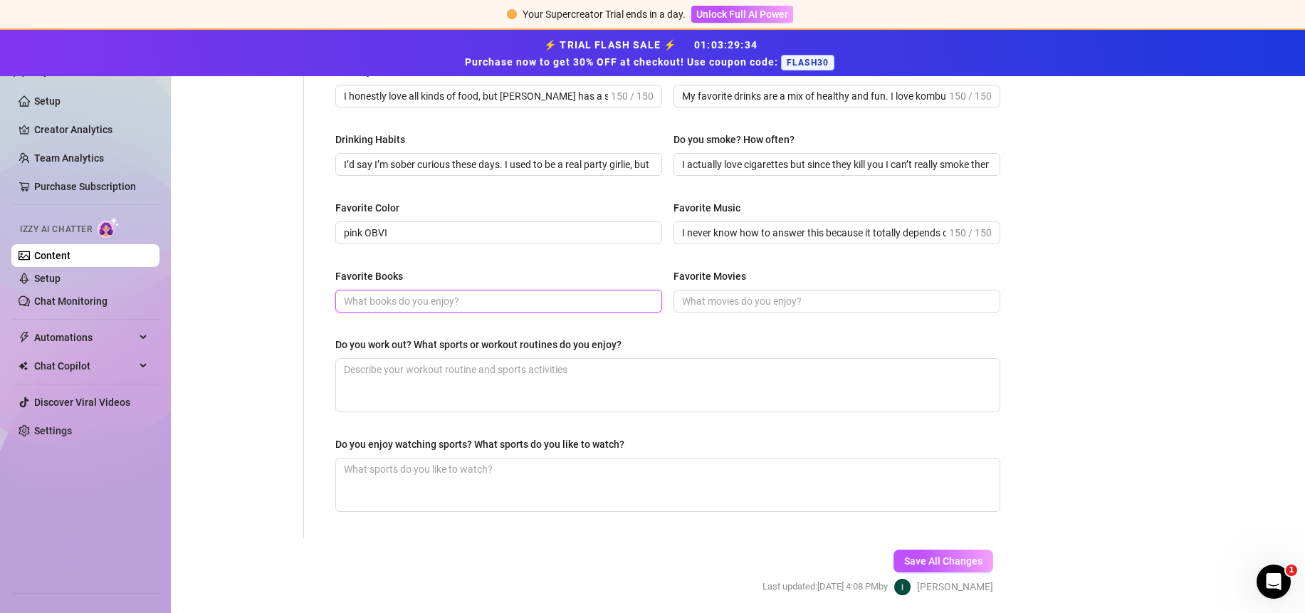
click at [434, 303] on input "Favorite Books" at bounding box center [497, 301] width 307 height 16
type input "i dont read"
drag, startPoint x: 456, startPoint y: 298, endPoint x: 291, endPoint y: 301, distance: 164.5
click at [291, 301] on div "Personal Info Chatting Lifestyle Physique Content Intimate Details Socials Trai…" at bounding box center [599, 35] width 829 height 1007
paste input "Breaking the Habit of Being Yourself - [PERSON_NAME]"
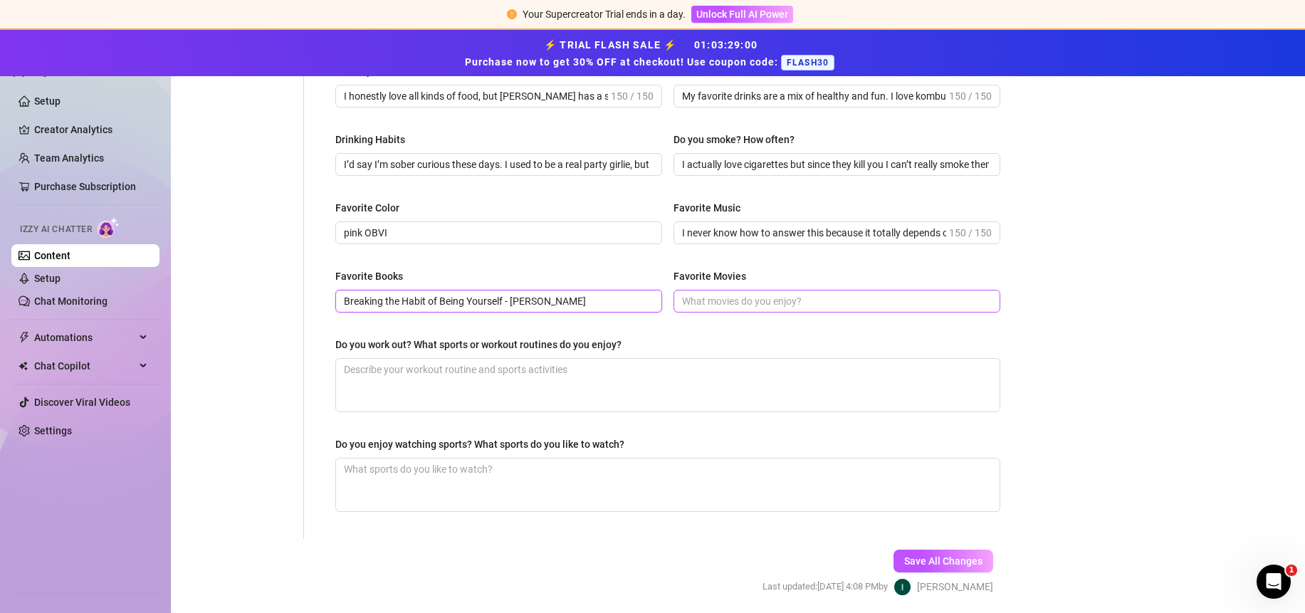
type input "Breaking the Habit of Being Yourself - [PERSON_NAME]"
click at [767, 301] on input "Favorite Movies" at bounding box center [835, 301] width 307 height 16
type input "Avatar"
click at [658, 379] on textarea "Do you work out? What sports or workout routines do you enjoy?" at bounding box center [667, 385] width 663 height 53
click at [658, 337] on div "Do you work out? What sports or workout routines do you enjoy?" at bounding box center [667, 347] width 665 height 21
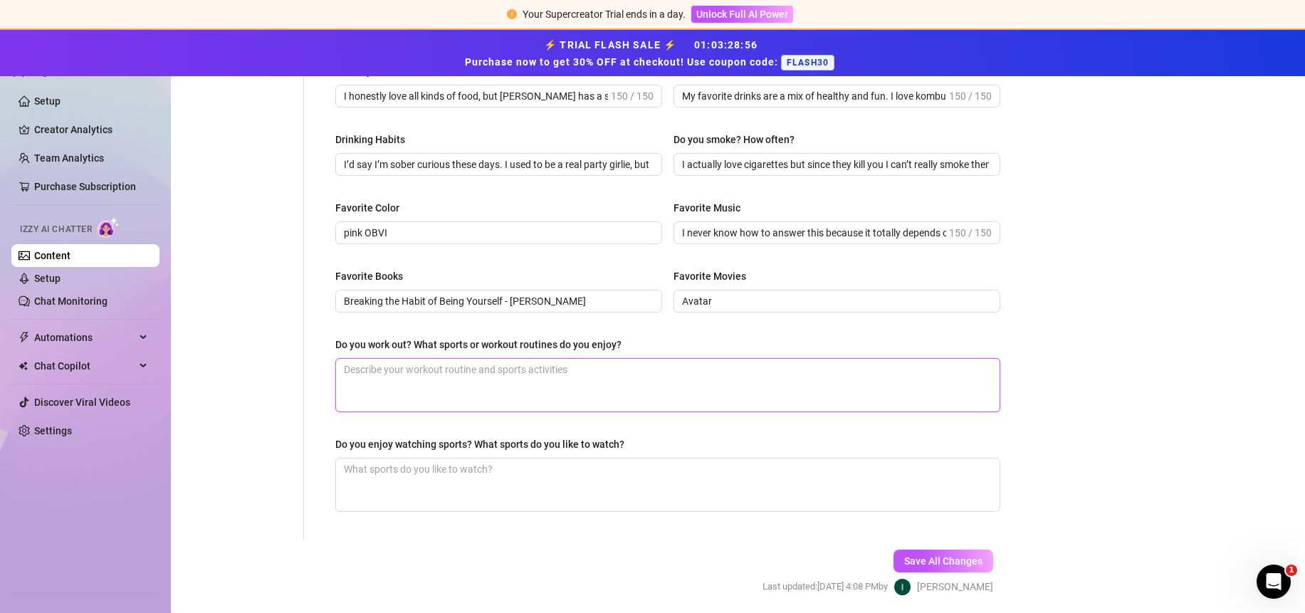
click at [621, 377] on textarea "Do you work out? What sports or workout routines do you enjoy?" at bounding box center [667, 385] width 663 height 53
click at [637, 345] on div "Do you work out? What sports or workout routines do you enjoy?" at bounding box center [667, 347] width 665 height 21
drag, startPoint x: 641, startPoint y: 344, endPoint x: 332, endPoint y: 347, distance: 309.0
click at [332, 347] on div "What are your hobbies and interests? What do you enjoy about them? Required My …" at bounding box center [667, 35] width 693 height 1007
click at [505, 388] on textarea "Do you work out? What sports or workout routines do you enjoy?" at bounding box center [667, 385] width 663 height 53
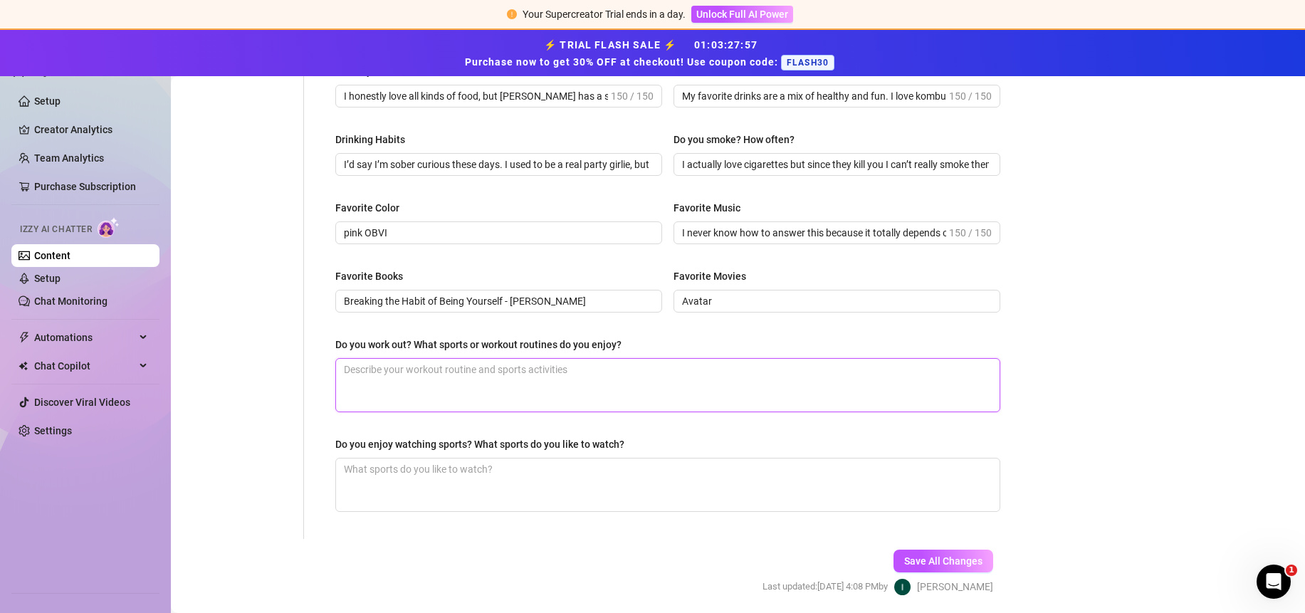
paste textarea "I don’t really work out in a serious way. I walk a lot and sometimes go to the …"
type textarea "I don’t really work out in a serious way. I walk a lot and sometimes go to the …"
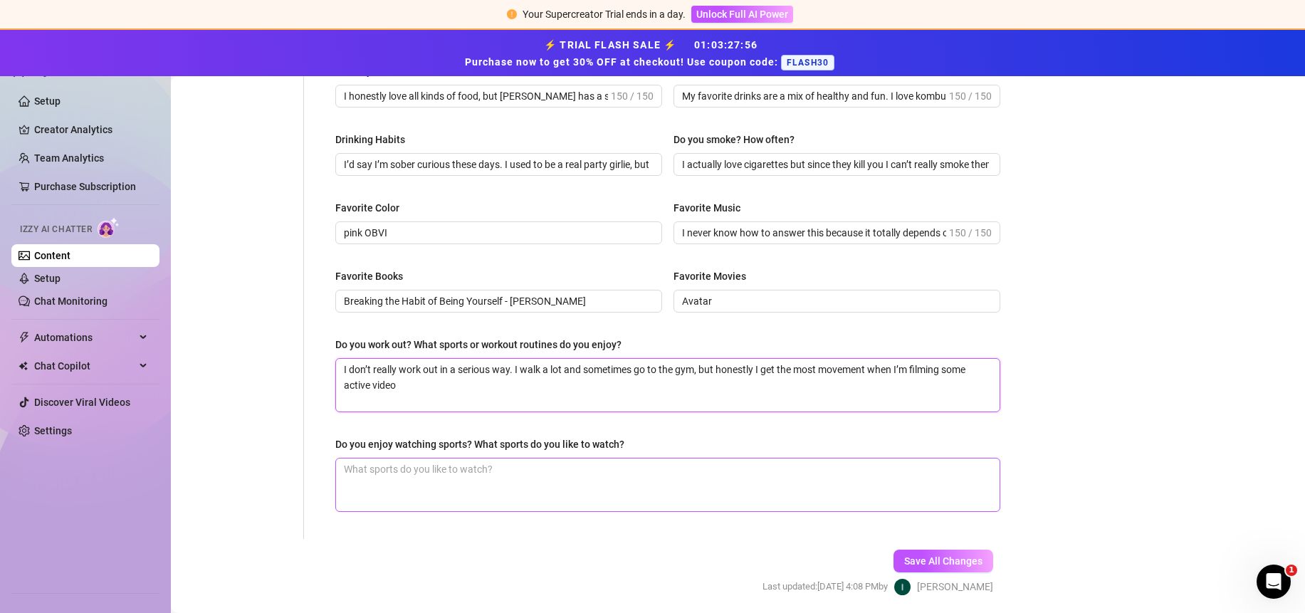
type textarea "I don’t really work out in a serious way. I walk a lot and sometimes go to the …"
click at [502, 486] on textarea "Do you enjoy watching sports? What sports do you like to watch?" at bounding box center [667, 484] width 663 height 53
drag, startPoint x: 640, startPoint y: 441, endPoint x: 371, endPoint y: 433, distance: 269.2
click at [371, 433] on div "What are your hobbies and interests? What do you enjoy about them? Required My …" at bounding box center [667, 36] width 665 height 978
click at [443, 481] on textarea "Do you enjoy watching sports? What sports do you like to watch?" at bounding box center [667, 484] width 663 height 53
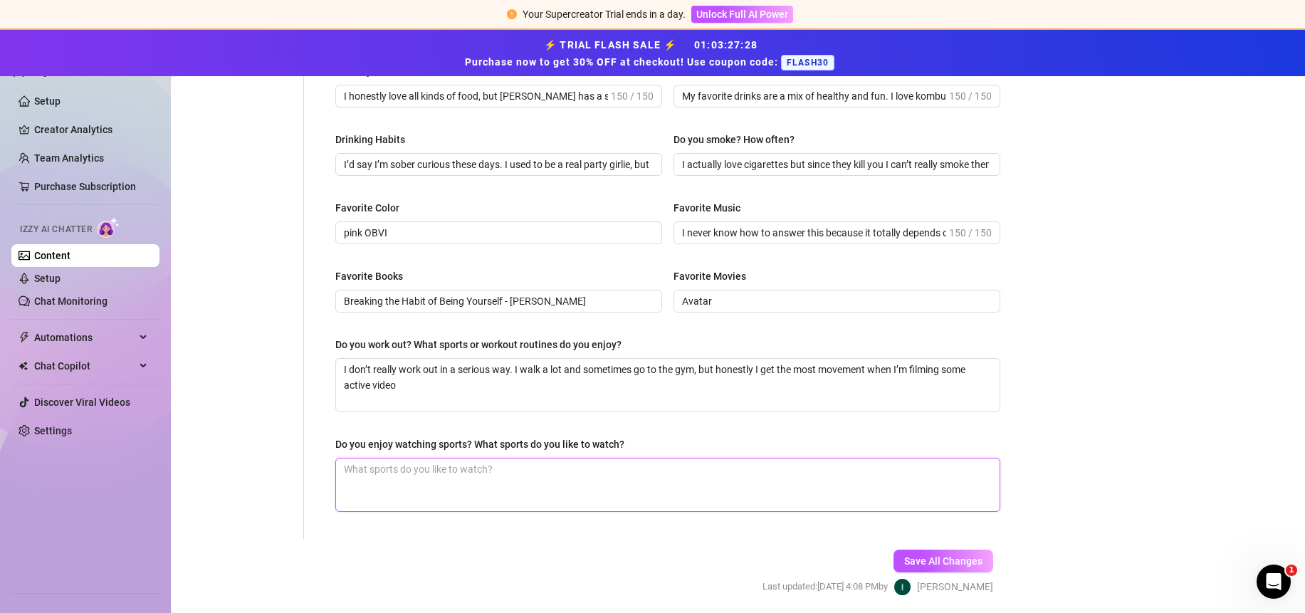
paste textarea "I don’t really enjoy watching sports at all. I think it’s boring to just watch …"
type textarea "I don’t really enjoy watching sports at all. I think it’s boring to just watch …"
click at [927, 557] on span "Save All Changes" at bounding box center [943, 560] width 78 height 11
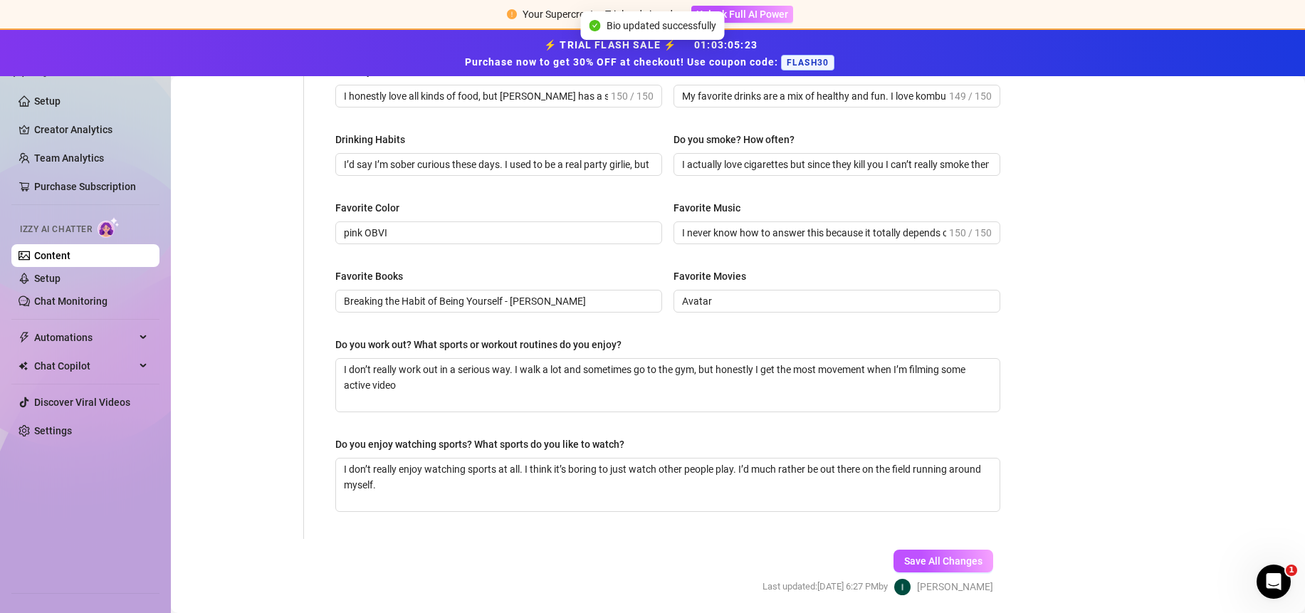
type input "Since I’m an entrepreneur and content creator, all my days are kind of the same…"
type input "My favorite drinks are a mix of healthy and fun. I love kombucha, electrolyte d…"
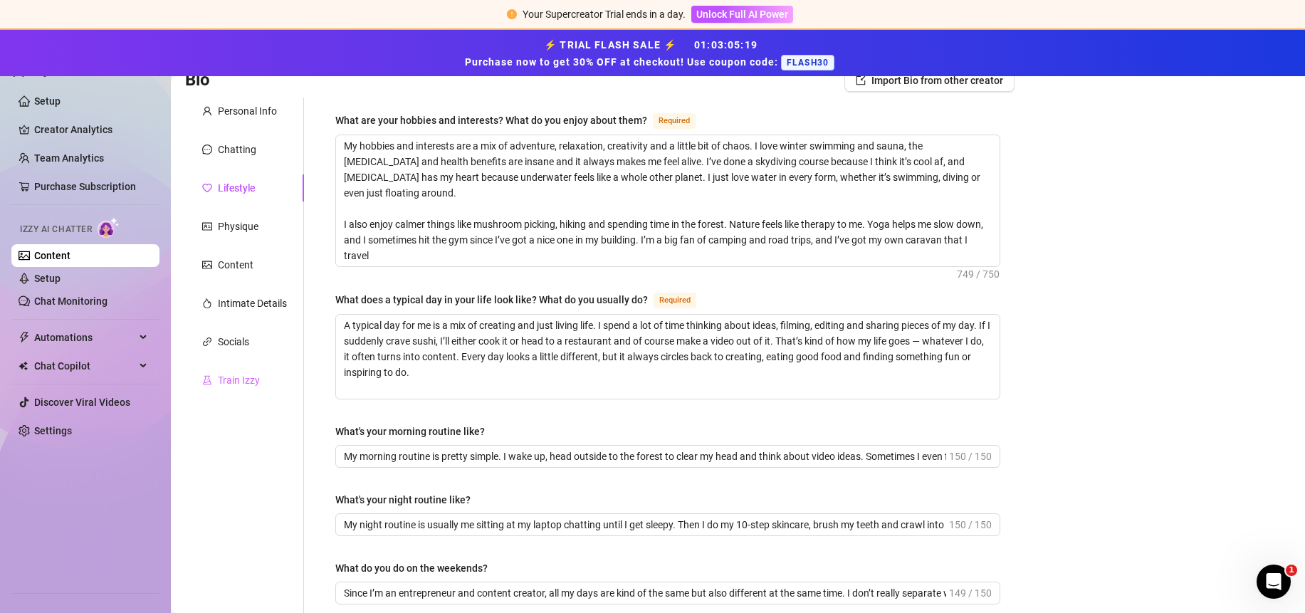
scroll to position [130, 0]
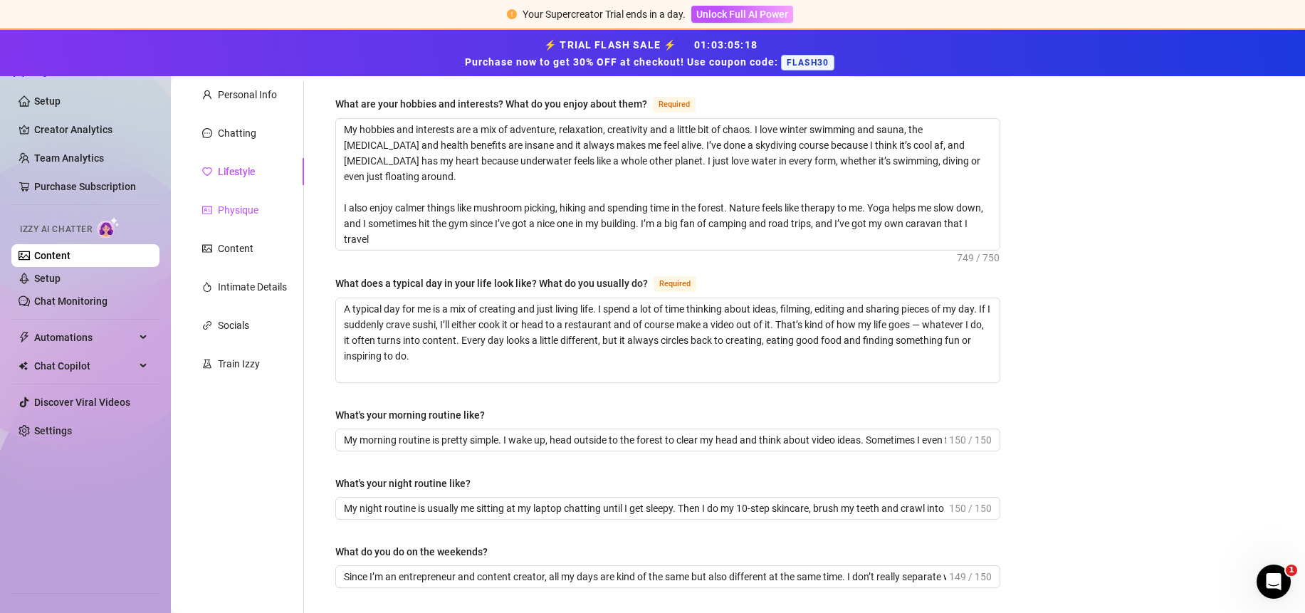
click at [234, 206] on div "Physique" at bounding box center [238, 210] width 41 height 16
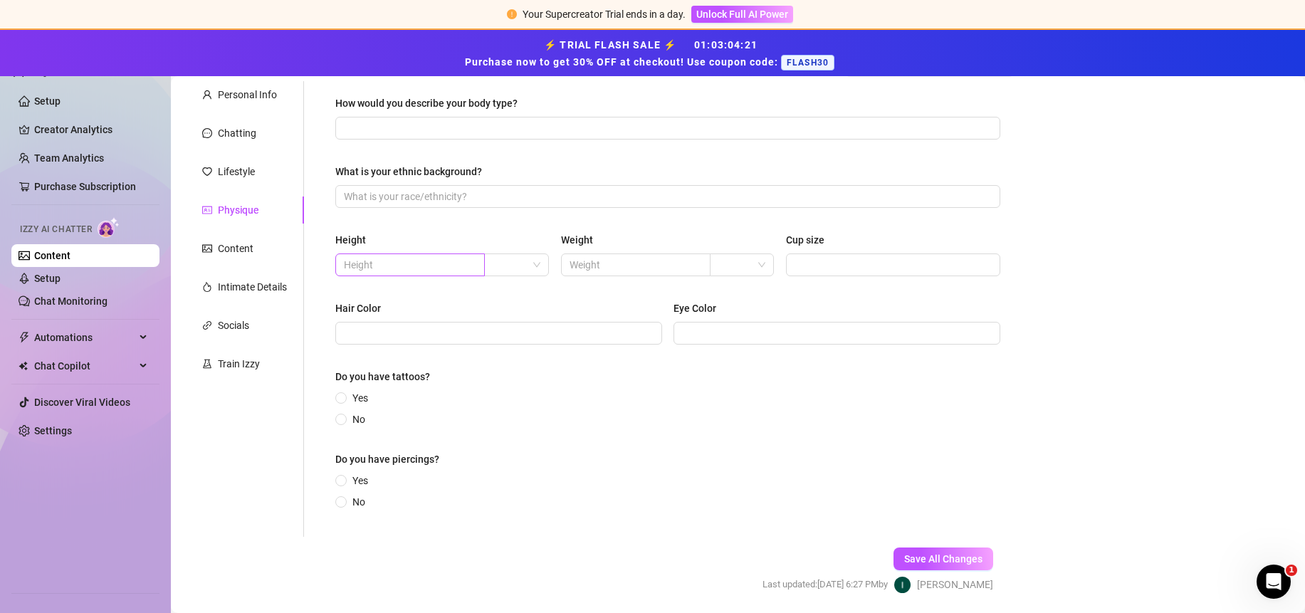
scroll to position [0, 0]
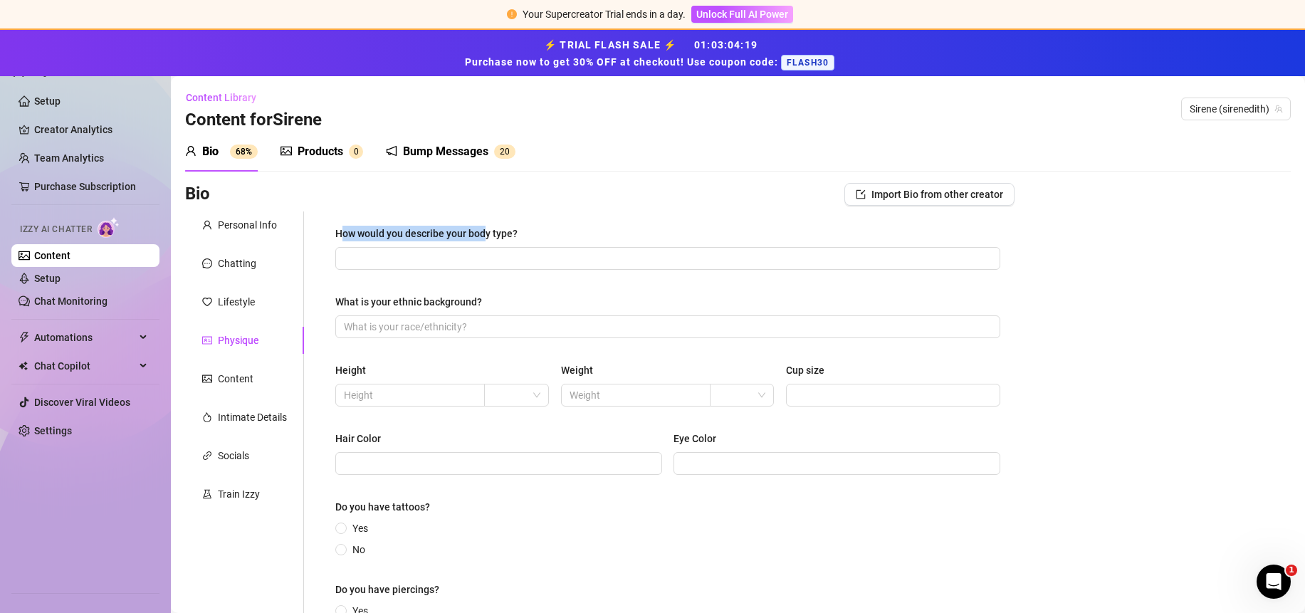
drag, startPoint x: 341, startPoint y: 236, endPoint x: 489, endPoint y: 238, distance: 148.1
click at [489, 238] on div "How would you describe your body type?" at bounding box center [426, 234] width 182 height 16
click at [515, 242] on div "How would you describe your body type?" at bounding box center [667, 236] width 665 height 21
drag, startPoint x: 537, startPoint y: 229, endPoint x: 299, endPoint y: 241, distance: 238.1
click at [299, 241] on div "Personal Info Chatting Lifestyle Physique Content Intimate Details Socials Trai…" at bounding box center [599, 439] width 829 height 456
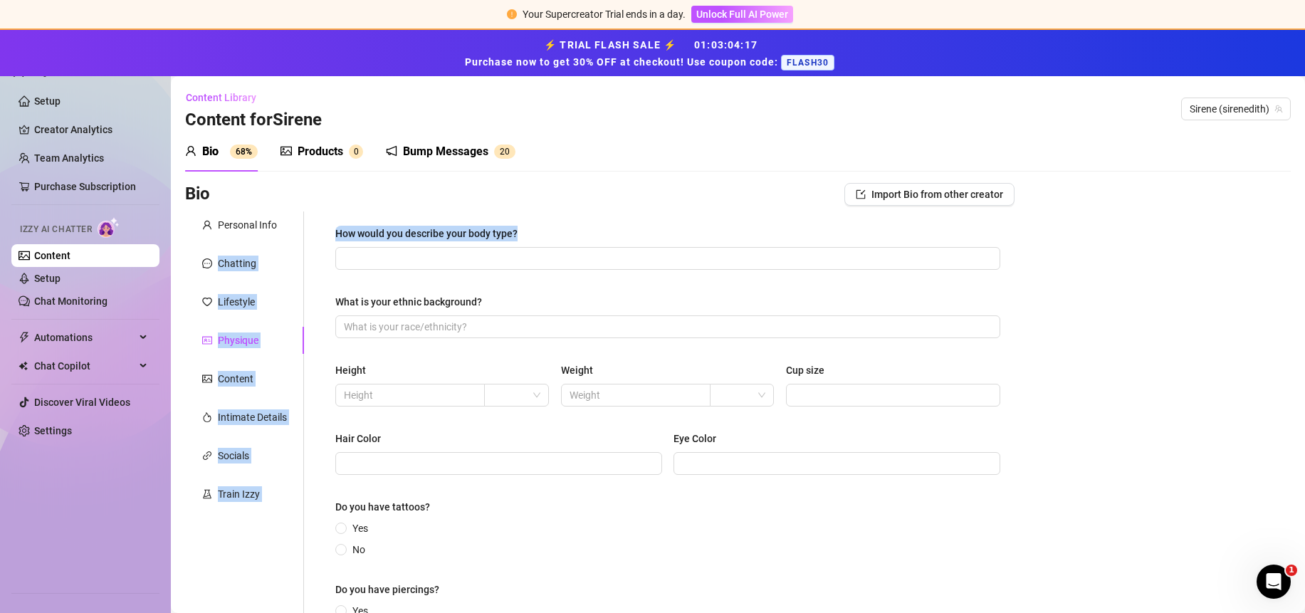
click at [486, 227] on div "How would you describe your body type?" at bounding box center [426, 234] width 182 height 16
click at [486, 251] on input "How would you describe your body type?" at bounding box center [666, 259] width 645 height 16
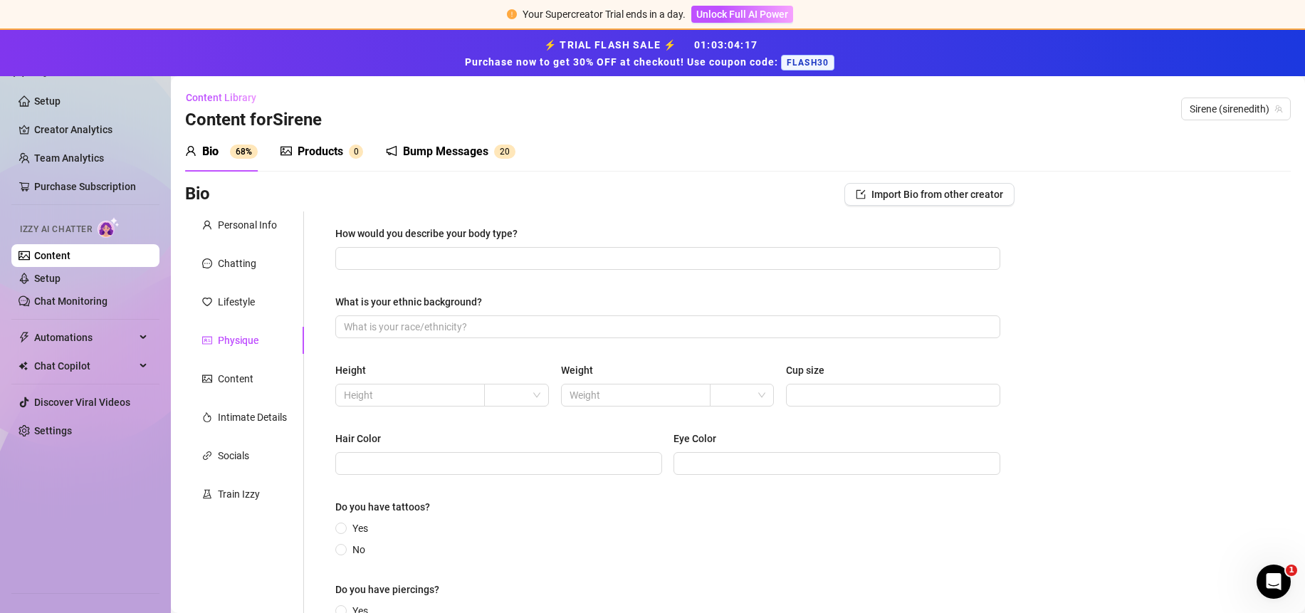
click at [525, 227] on label "How would you describe your body type?" at bounding box center [431, 234] width 192 height 16
click at [525, 251] on input "How would you describe your body type?" at bounding box center [666, 259] width 645 height 16
drag, startPoint x: 473, startPoint y: 233, endPoint x: 337, endPoint y: 238, distance: 135.3
click at [337, 238] on div "How would you describe your body type?" at bounding box center [667, 236] width 665 height 21
click at [394, 268] on span at bounding box center [667, 258] width 665 height 23
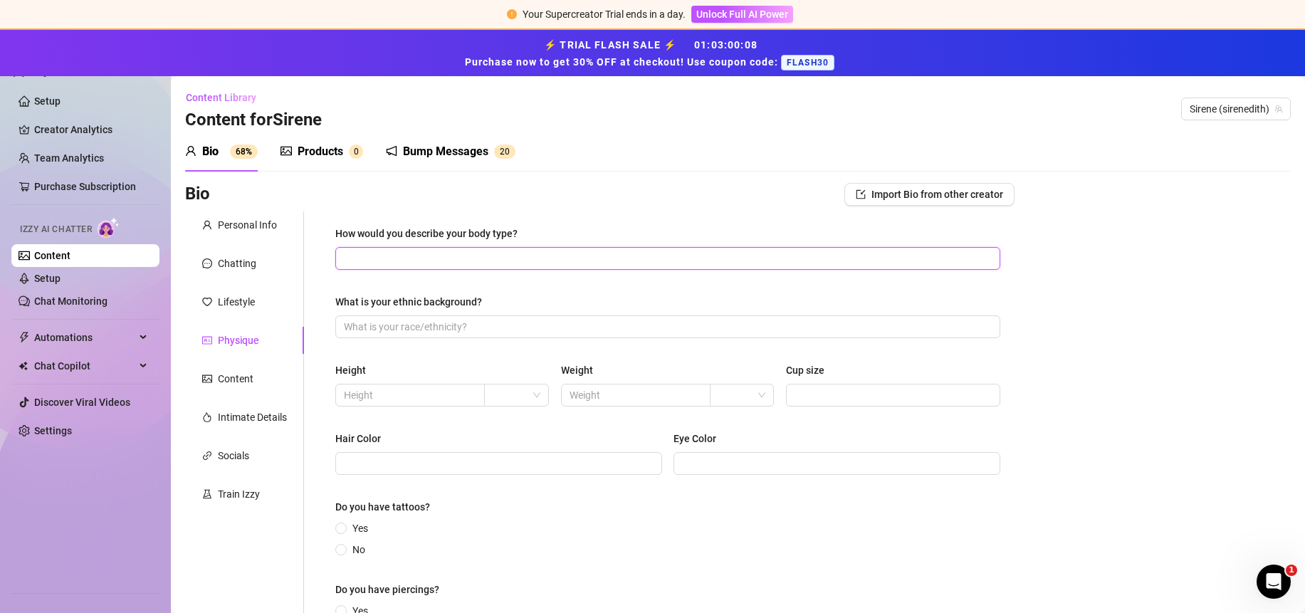
paste input "My body type is curvy and feminine with all the softness in the right places. I…"
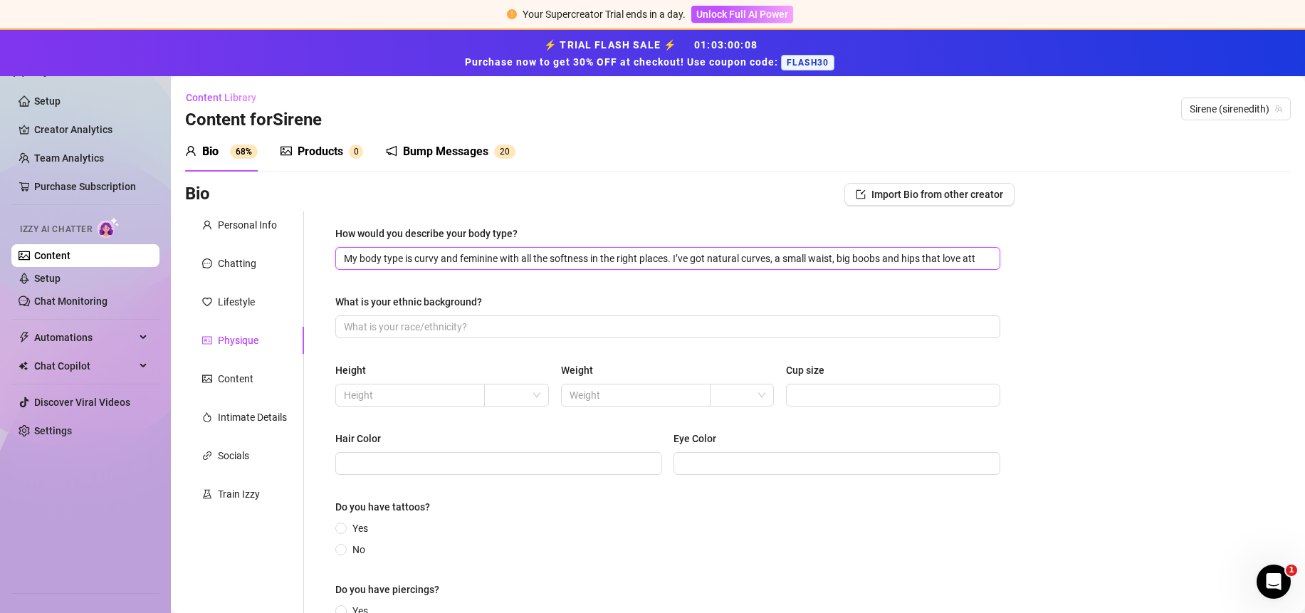
scroll to position [0, 41]
click at [864, 264] on input "My body type is curvy and feminine with all the softness in the right places. I…" at bounding box center [645, 259] width 602 height 16
drag, startPoint x: 846, startPoint y: 263, endPoint x: 1034, endPoint y: 262, distance: 187.9
click at [1034, 263] on div "Bio Import Bio from other creator Personal Info Chatting Lifestyle Physique Con…" at bounding box center [738, 466] width 1106 height 566
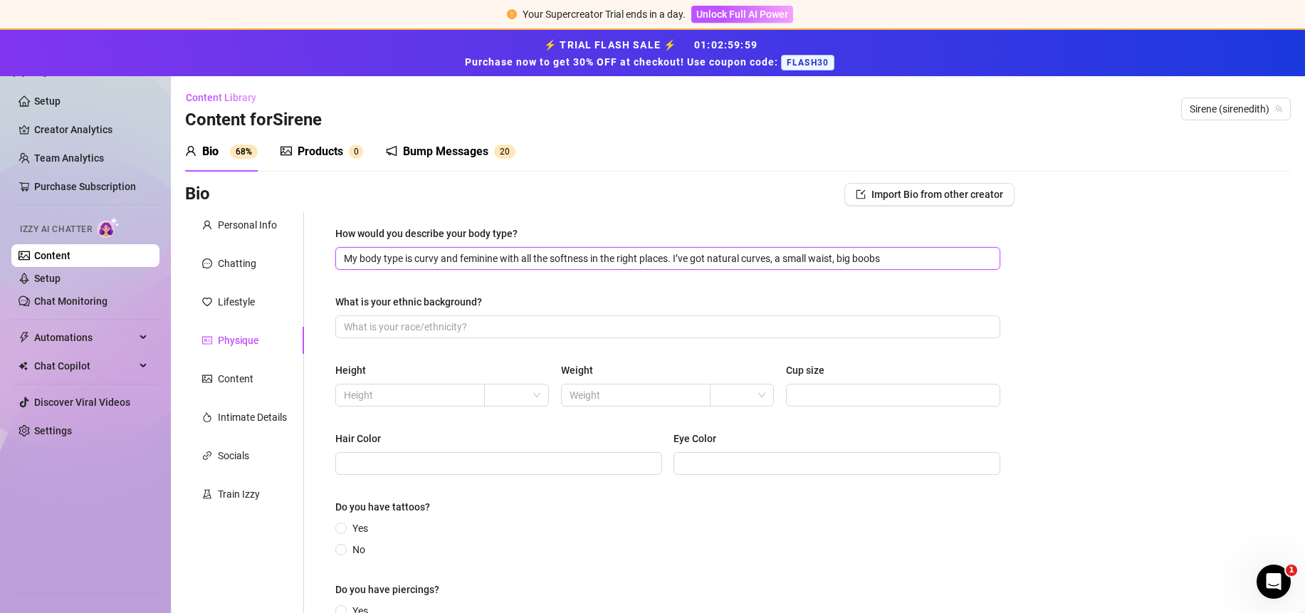
click at [843, 254] on input "My body type is curvy and feminine with all the softness in the right places. I…" at bounding box center [666, 259] width 645 height 16
type input "My body type is curvy and feminine with all the softness in the right places. I…"
click at [482, 322] on input "What is your ethnic background?" at bounding box center [666, 327] width 645 height 16
type input "Caucasian"
click at [411, 390] on input "text" at bounding box center [409, 395] width 130 height 16
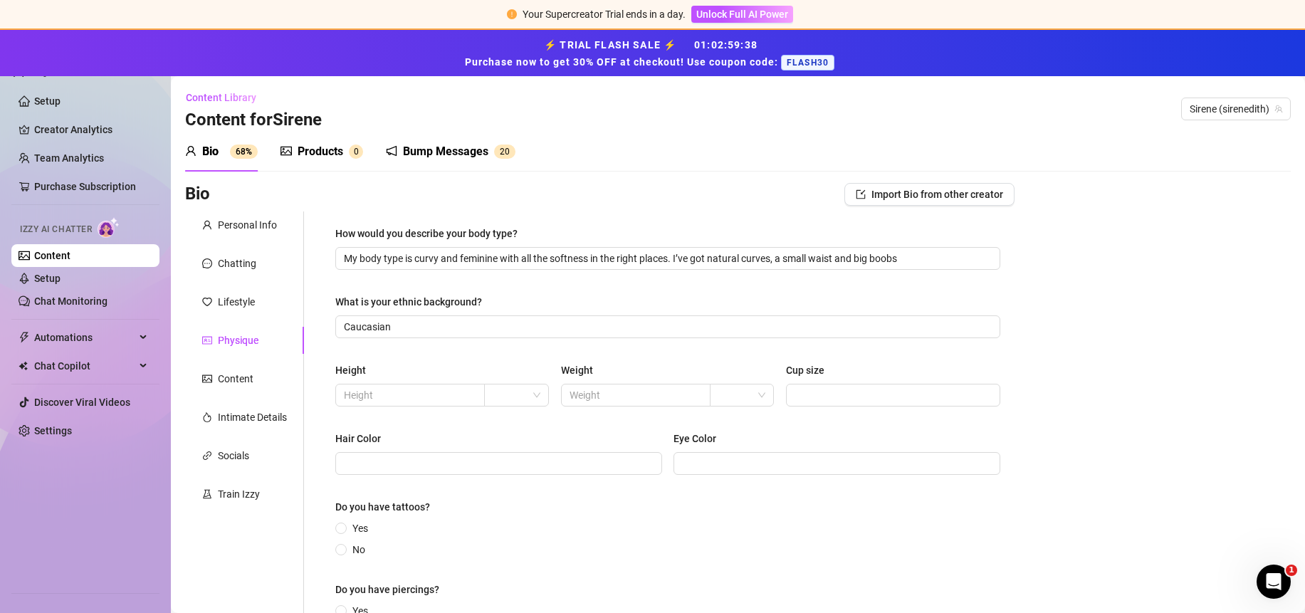
click at [526, 379] on div "Height" at bounding box center [442, 372] width 214 height 21
click at [525, 384] on span at bounding box center [516, 394] width 47 height 21
click at [501, 421] on div "cm" at bounding box center [514, 424] width 41 height 16
click at [394, 390] on input "text" at bounding box center [409, 395] width 130 height 16
type input "170"
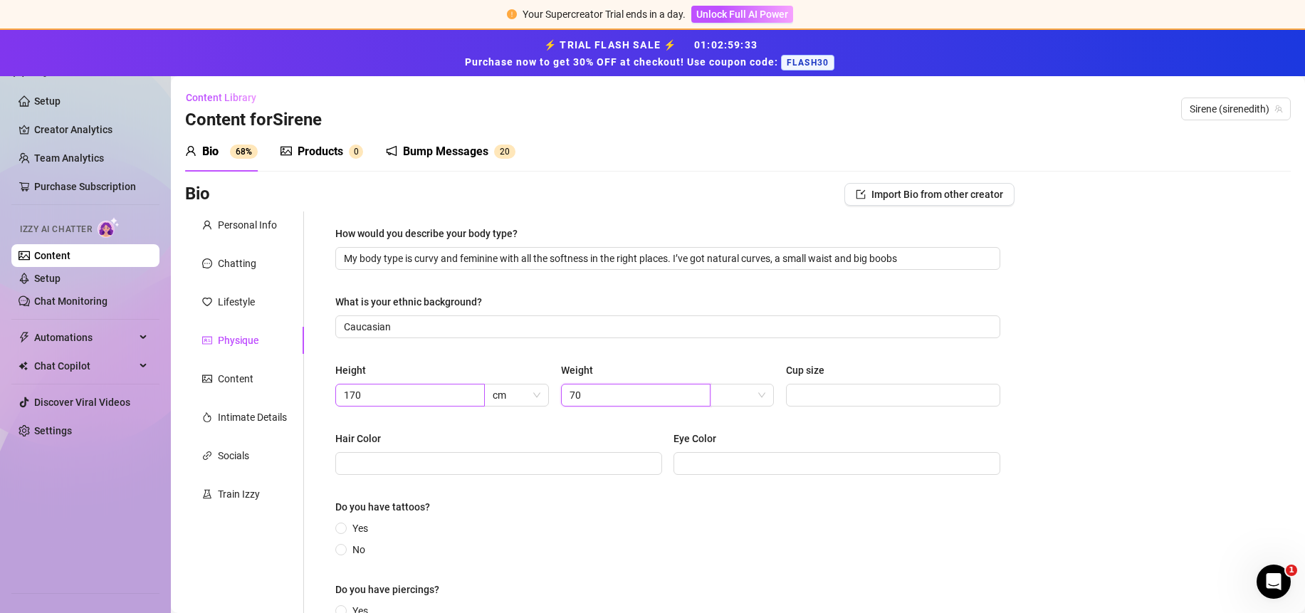
type input "70"
type input "D"
click at [372, 471] on input "Hair Color" at bounding box center [497, 464] width 307 height 16
type input "Blonde"
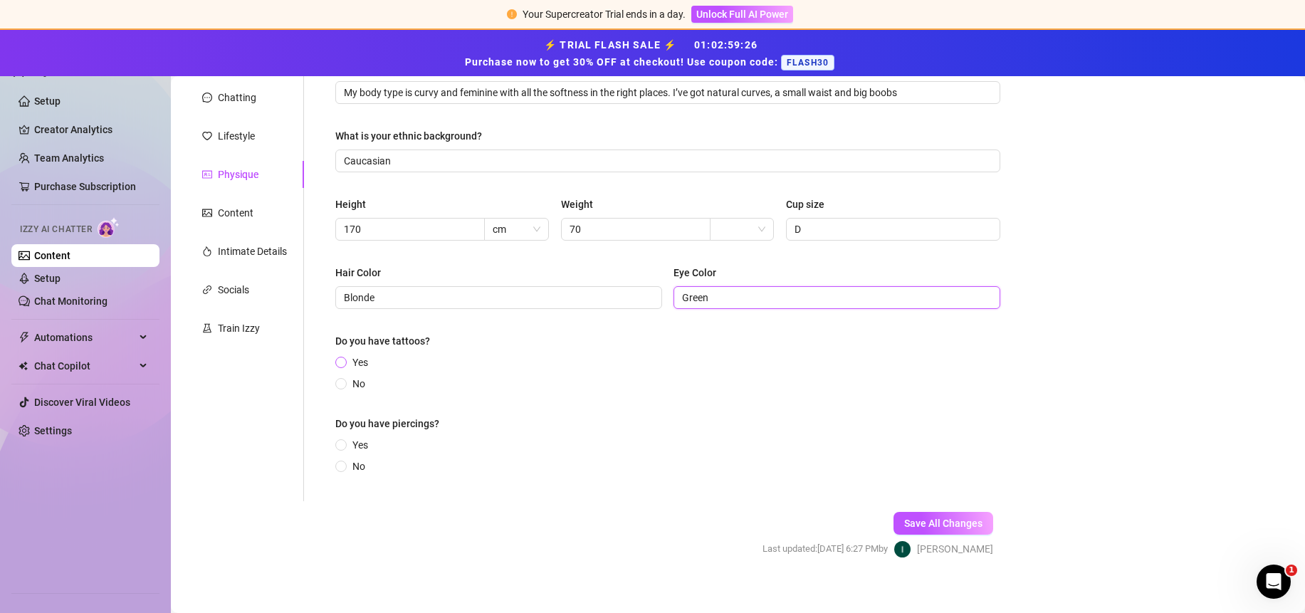
type input "Green"
click at [347, 363] on span "Yes" at bounding box center [360, 363] width 27 height 16
click at [345, 363] on input "Yes" at bounding box center [342, 363] width 6 height 9
radio input "true"
click at [350, 448] on span "Yes" at bounding box center [360, 452] width 27 height 16
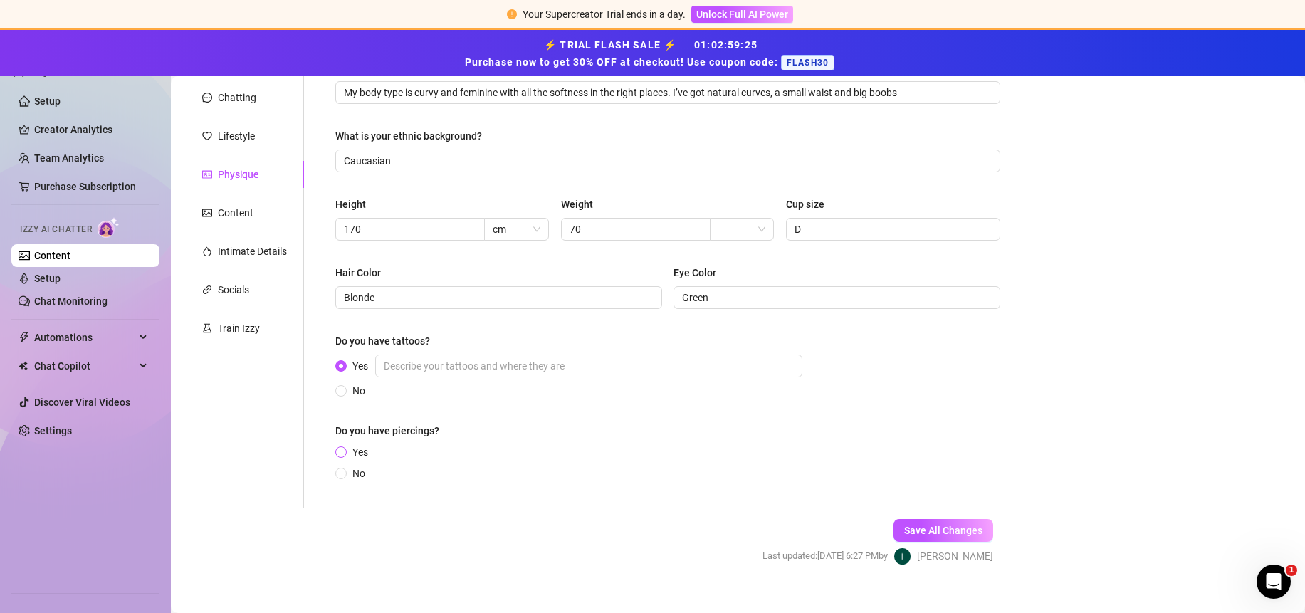
click at [345, 448] on input "Yes" at bounding box center [342, 452] width 6 height 9
radio input "true"
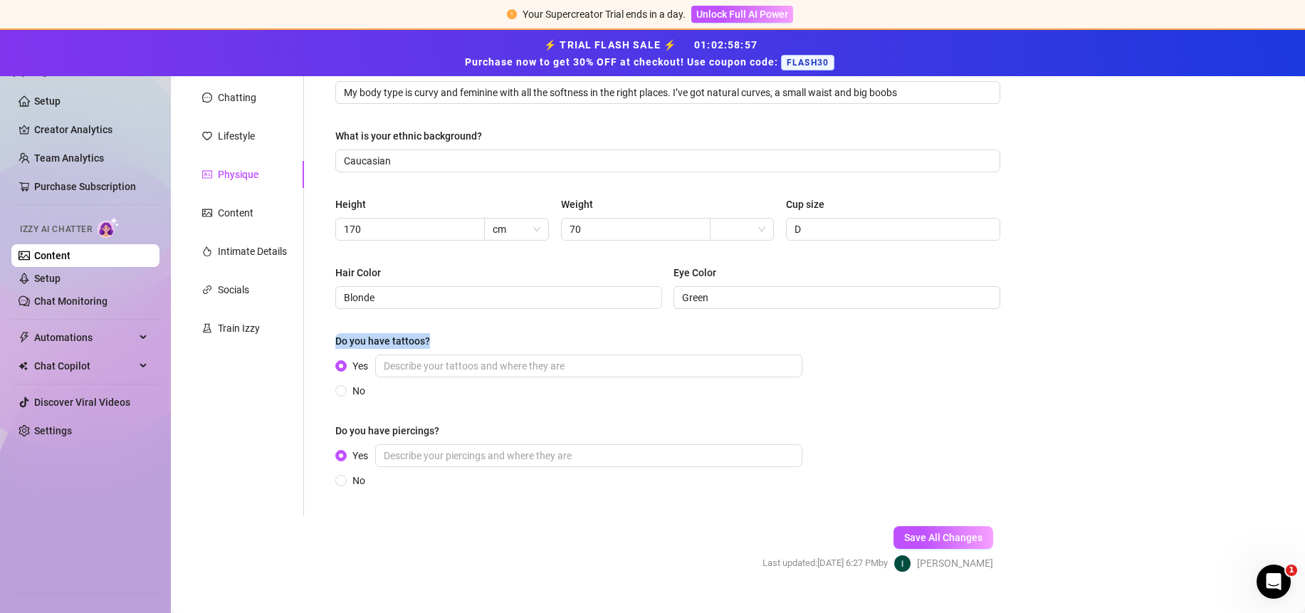
drag, startPoint x: 439, startPoint y: 340, endPoint x: 332, endPoint y: 340, distance: 106.8
click at [332, 340] on div "How would you describe your body type? My body type is curvy and feminine with …" at bounding box center [667, 281] width 693 height 470
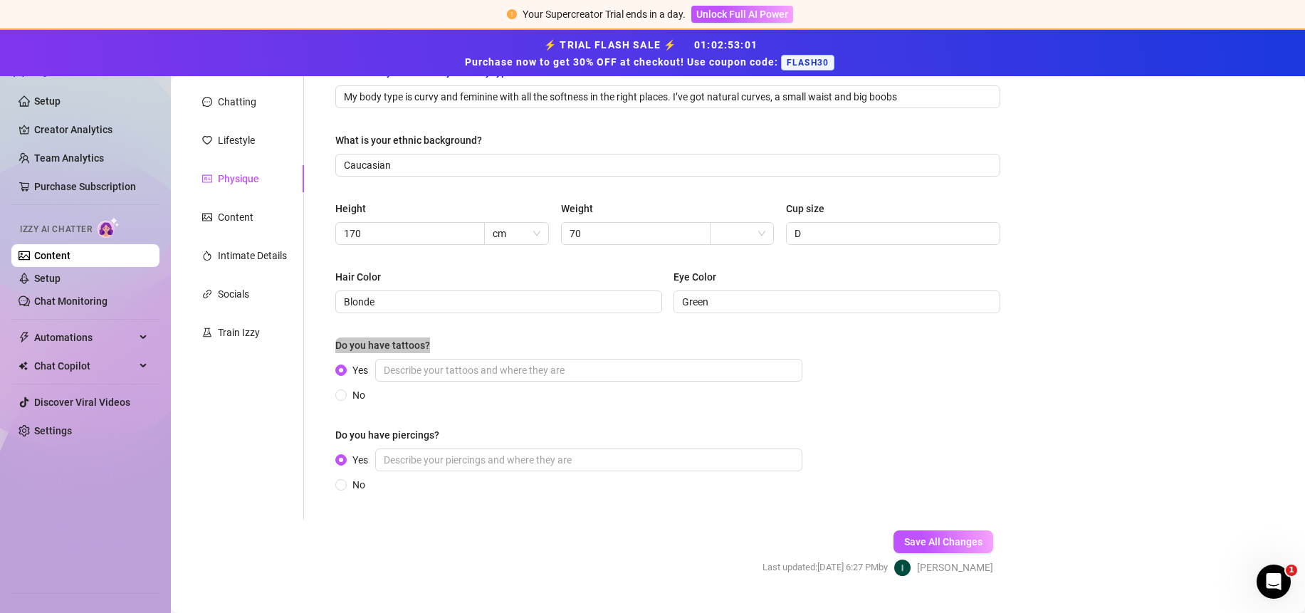
scroll to position [194, 0]
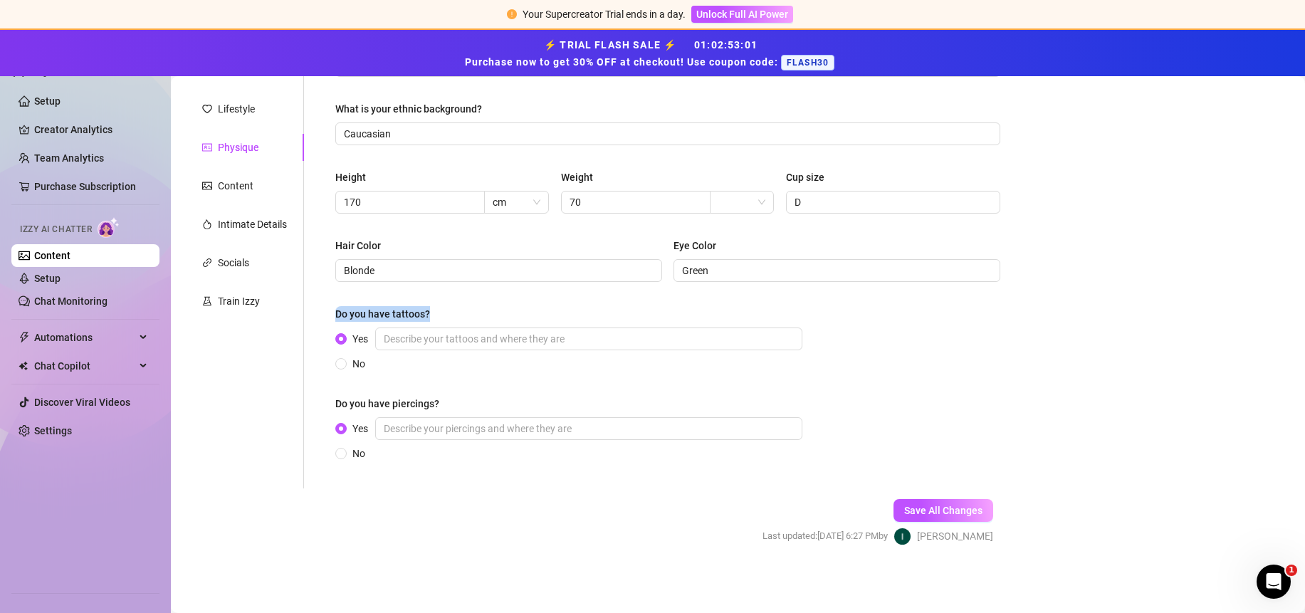
click at [510, 364] on div "No" at bounding box center [571, 364] width 473 height 16
click at [412, 342] on input "Yes" at bounding box center [588, 338] width 427 height 23
drag, startPoint x: 439, startPoint y: 405, endPoint x: 322, endPoint y: 401, distance: 116.8
click at [322, 401] on div "How would you describe your body type? My body type is curvy and feminine with …" at bounding box center [667, 254] width 693 height 470
click at [462, 351] on div "Yes No" at bounding box center [571, 349] width 473 height 44
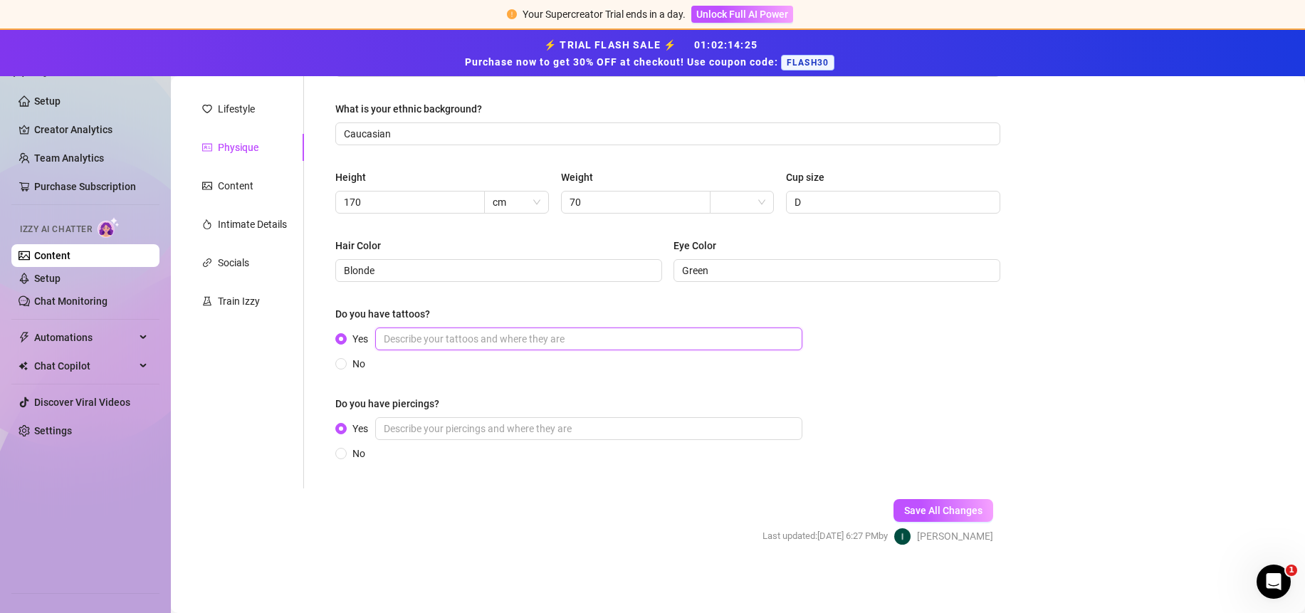
click at [451, 341] on input "Yes" at bounding box center [588, 338] width 427 height 23
